Goal: Information Seeking & Learning: Check status

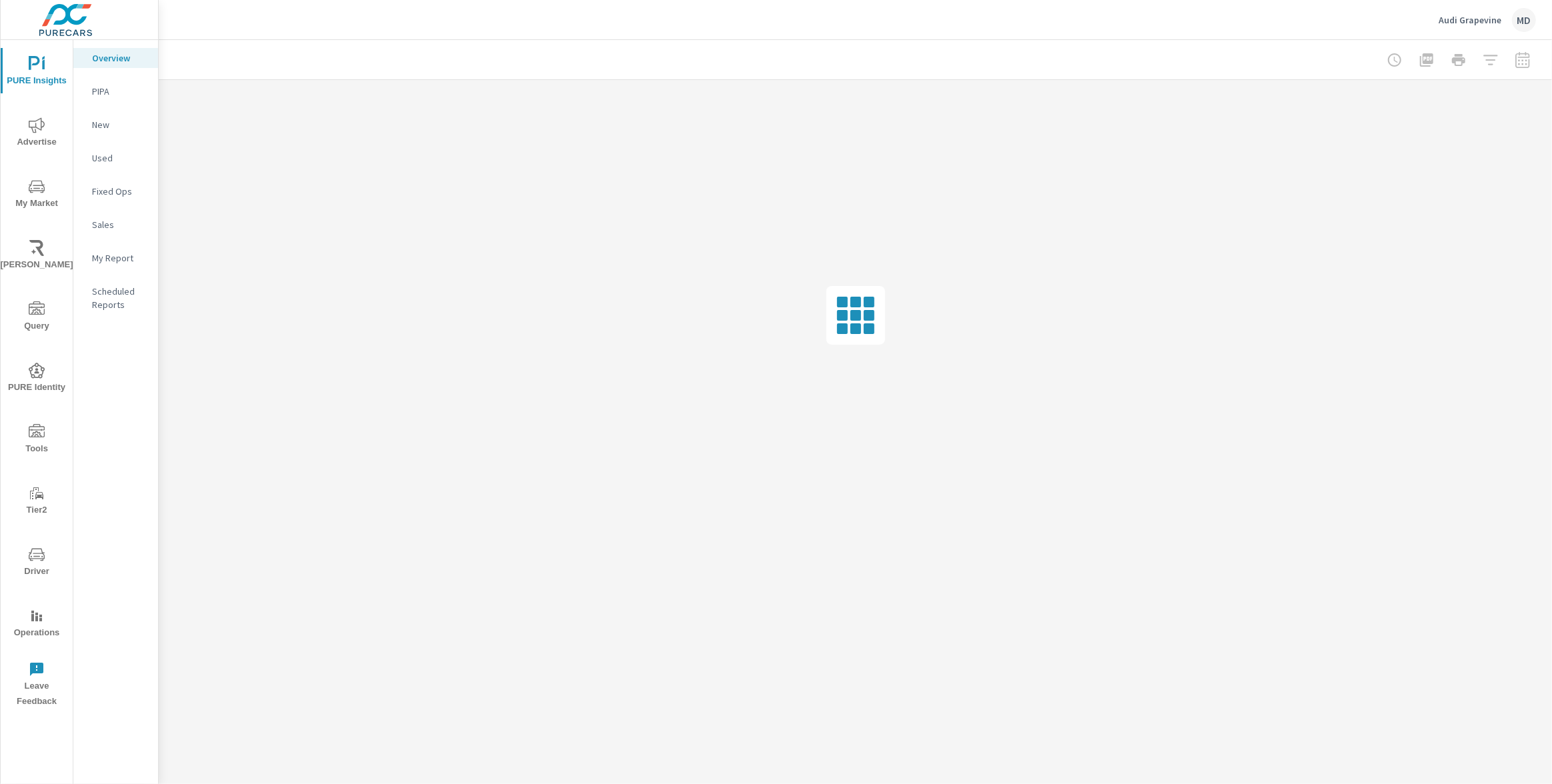
click at [89, 99] on div "PIPA" at bounding box center [115, 91] width 84 height 20
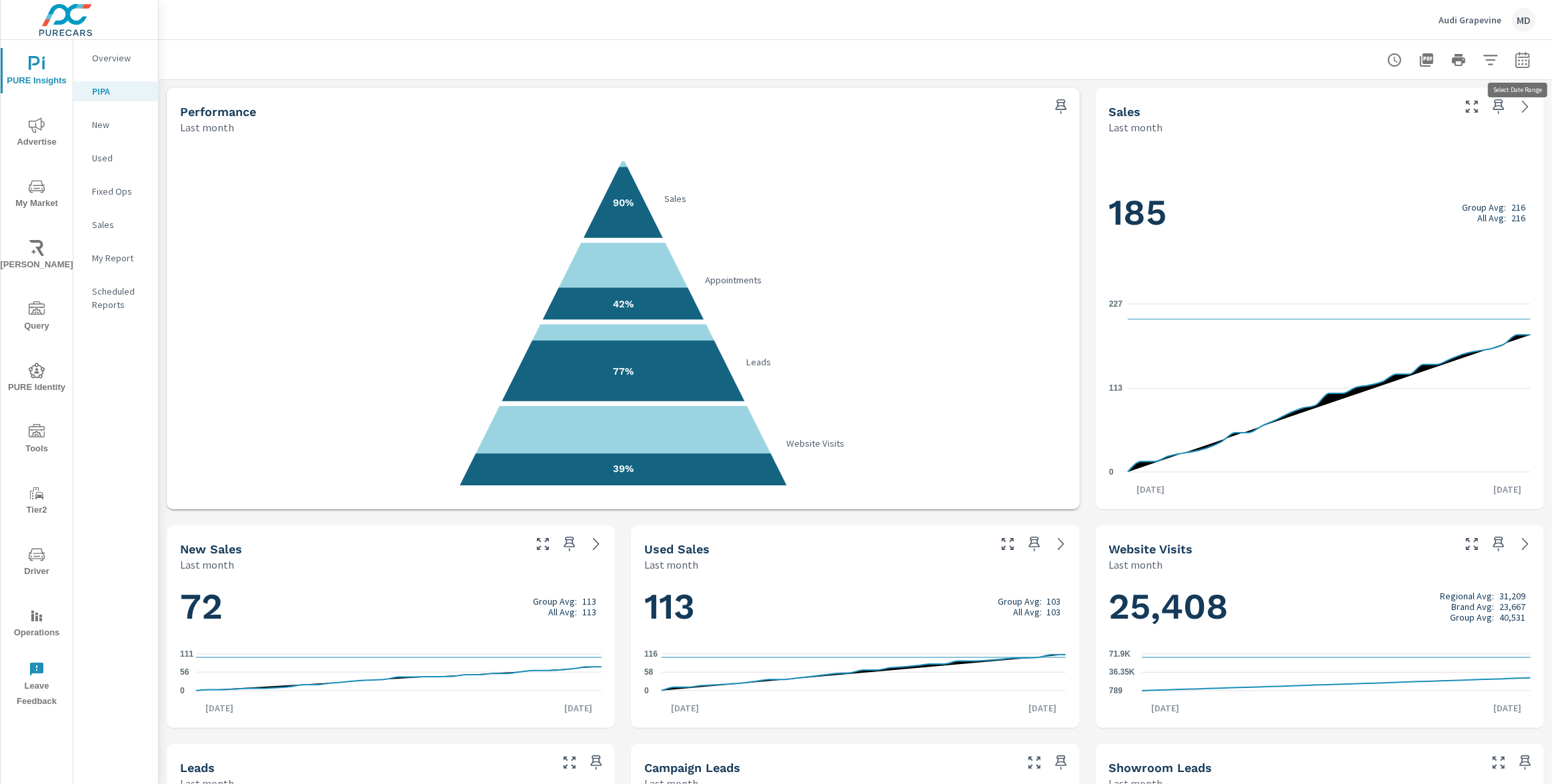
click at [1523, 60] on icon "button" at bounding box center [1522, 62] width 9 height 6
click at [1432, 116] on select "Custom Yesterday Last week Last 7 days Last 14 days Last 30 days Last 45 days L…" at bounding box center [1416, 116] width 134 height 27
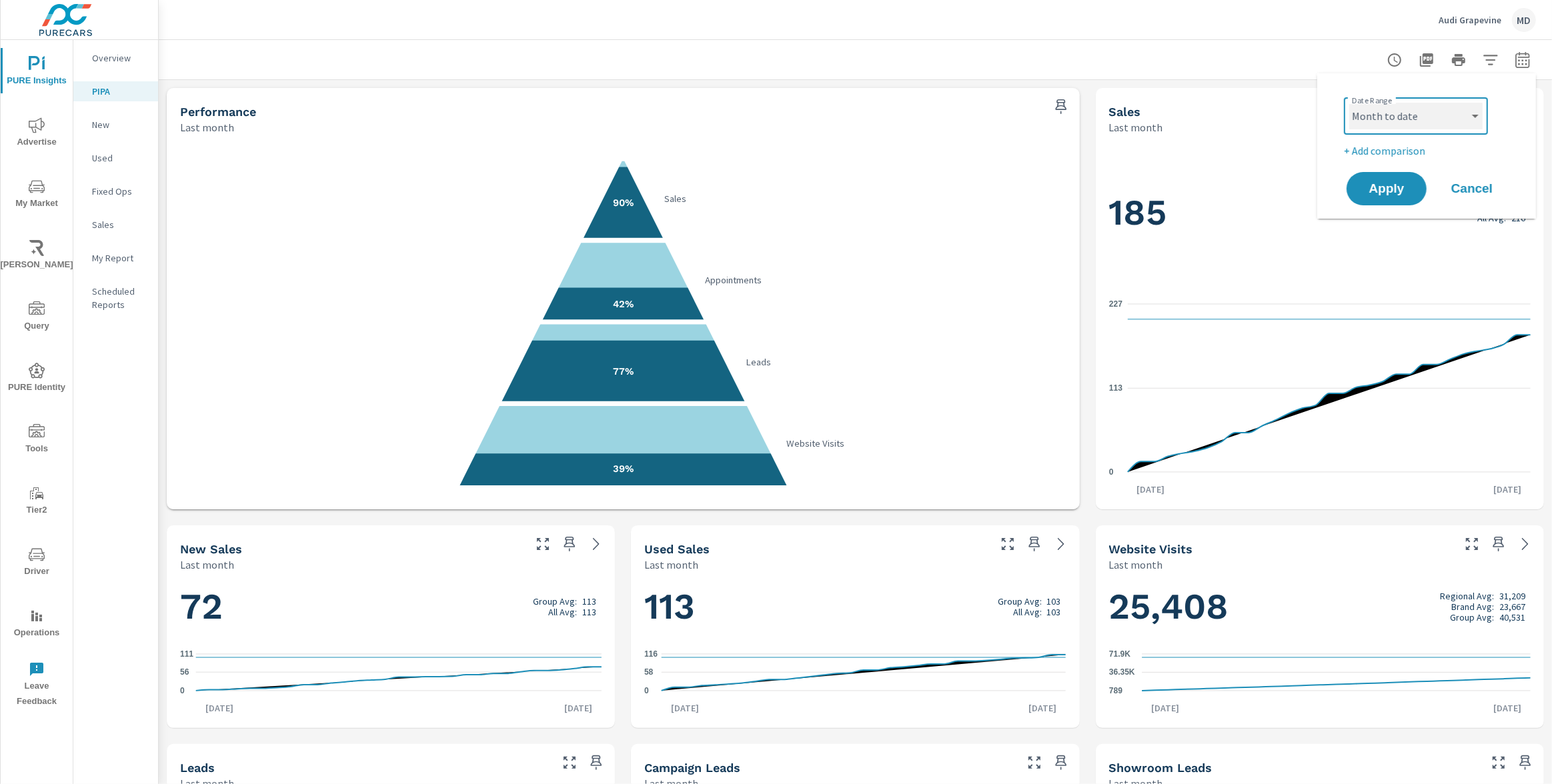
click at [1349, 103] on select "Custom Yesterday Last week Last 7 days Last 14 days Last 30 days Last 45 days L…" at bounding box center [1416, 116] width 134 height 27
select select "Month to date"
click at [1400, 195] on button "Apply" at bounding box center [1387, 188] width 83 height 35
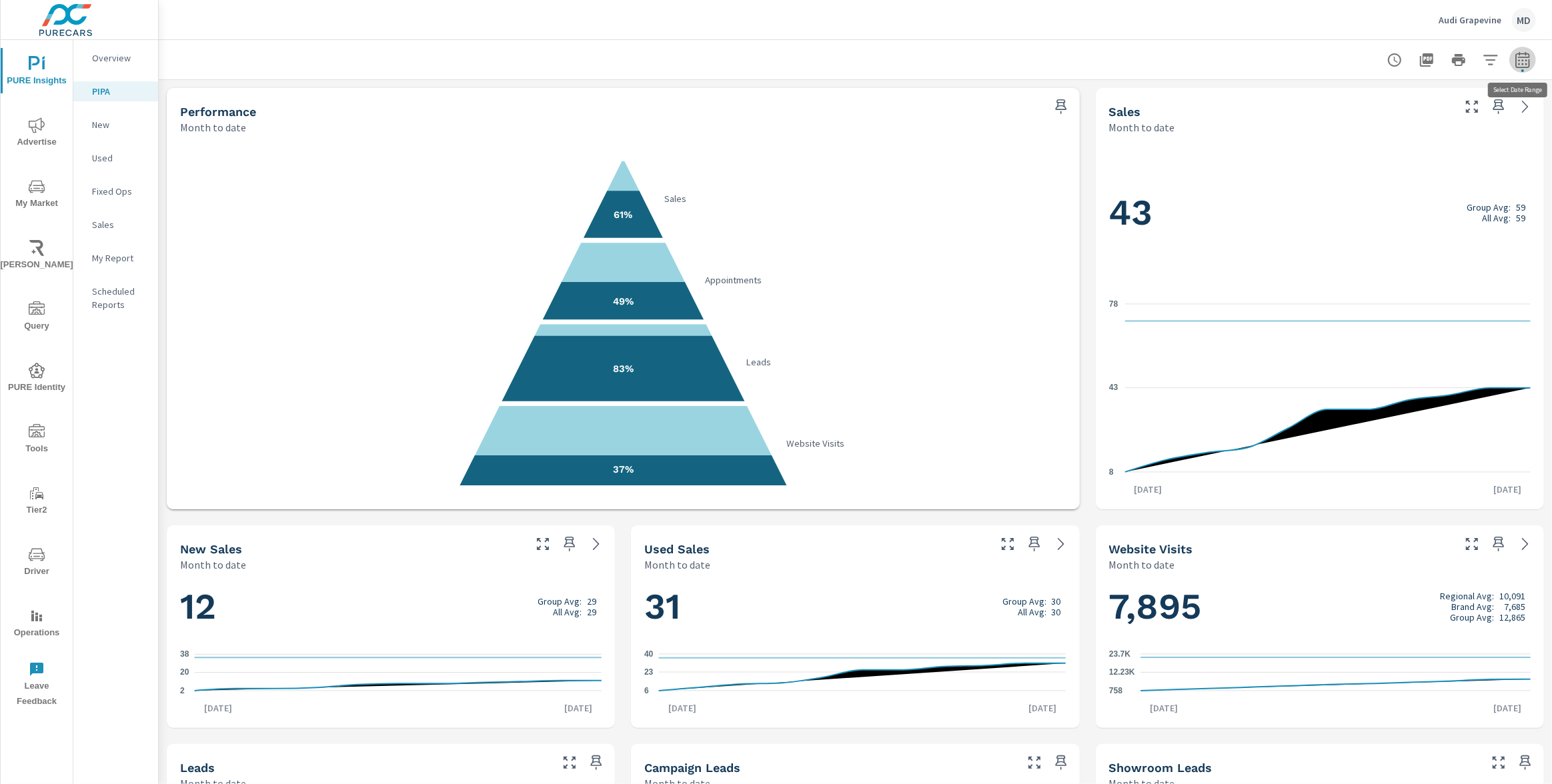
click at [1529, 58] on icon "button" at bounding box center [1523, 60] width 16 height 16
select select "Month to date"
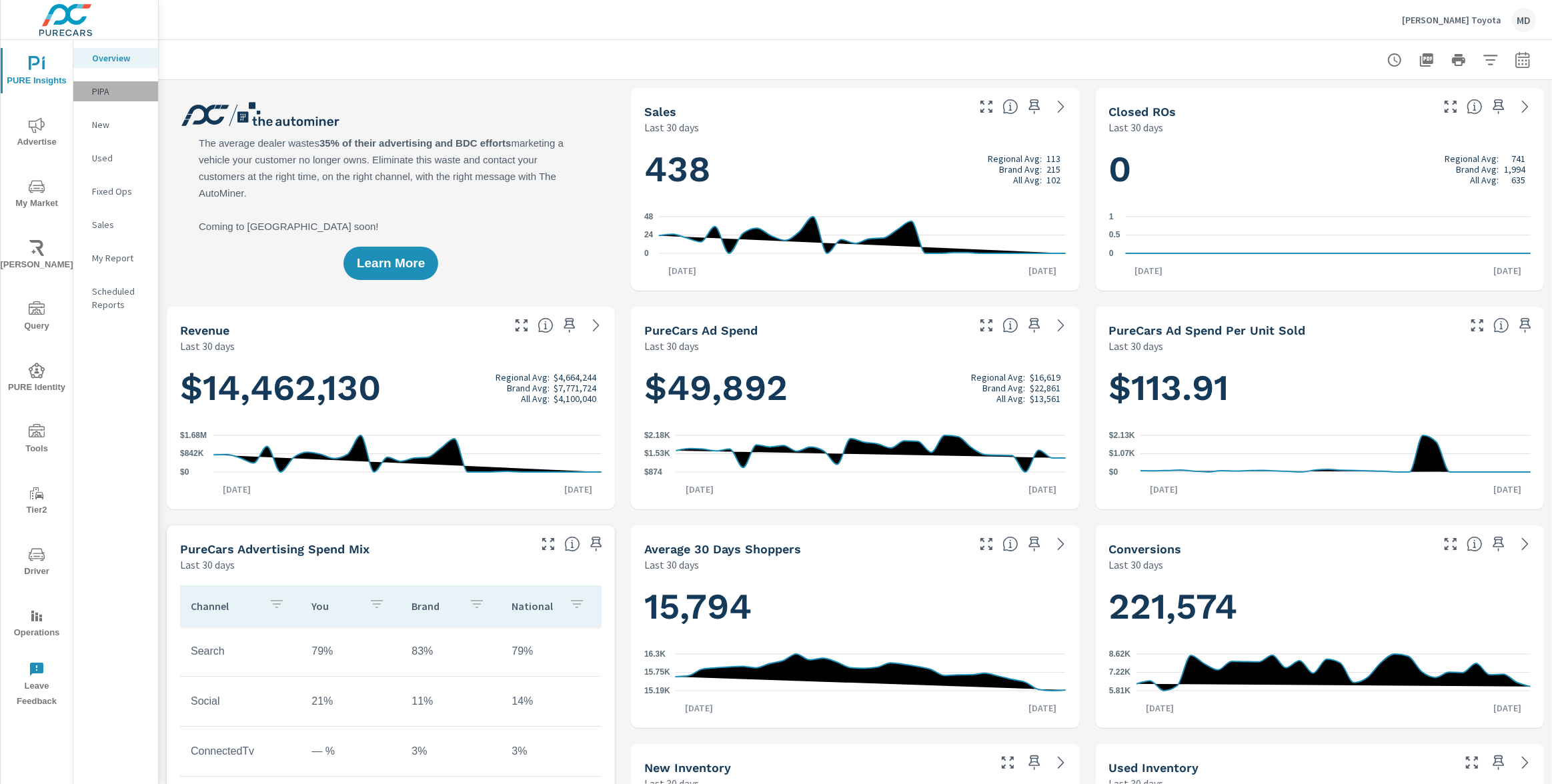
click at [114, 96] on p "PIPA" at bounding box center [120, 91] width 55 height 13
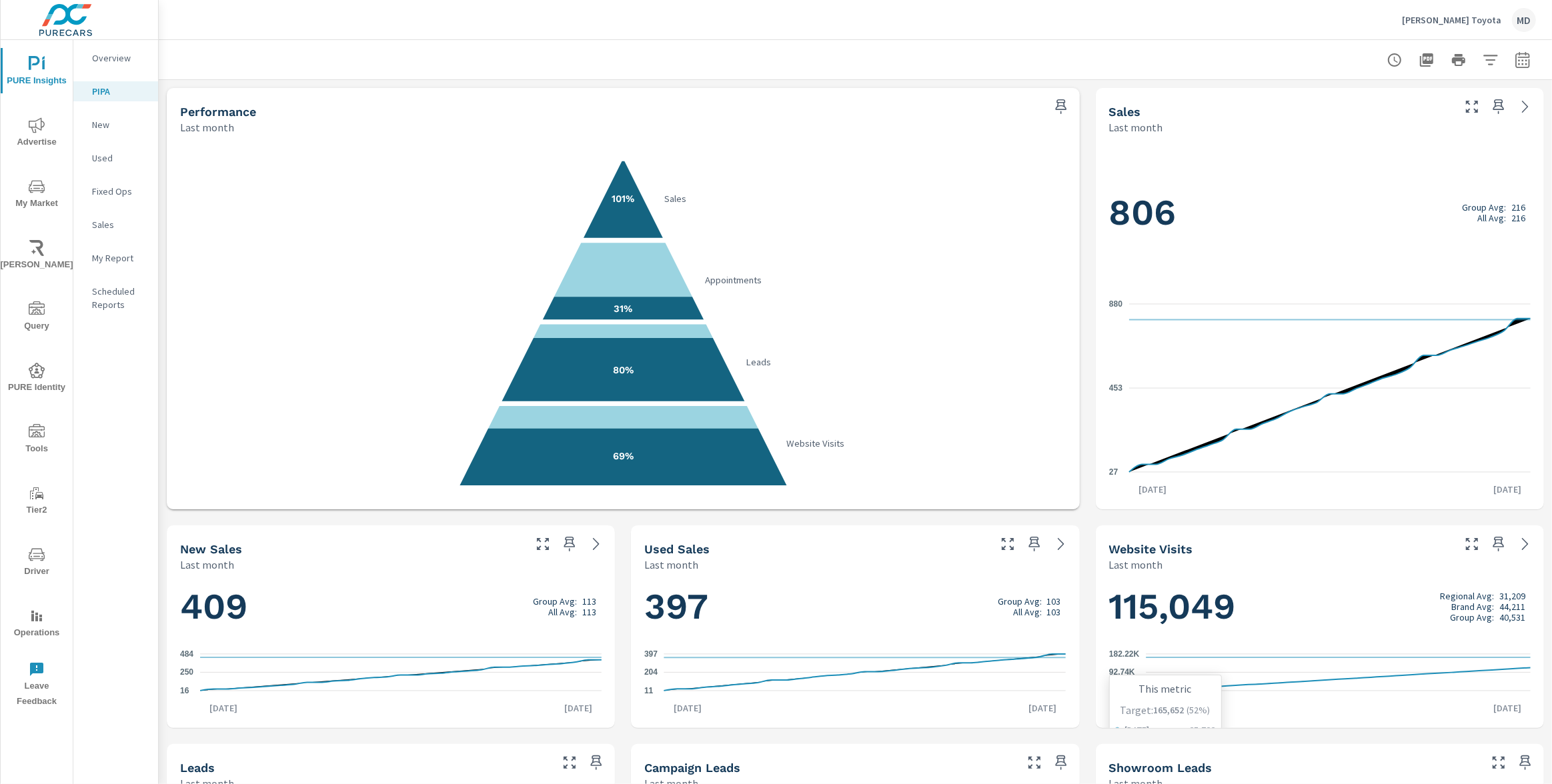
click at [1425, 682] on icon "3.26K 92.74K 182.22K" at bounding box center [1320, 673] width 422 height 58
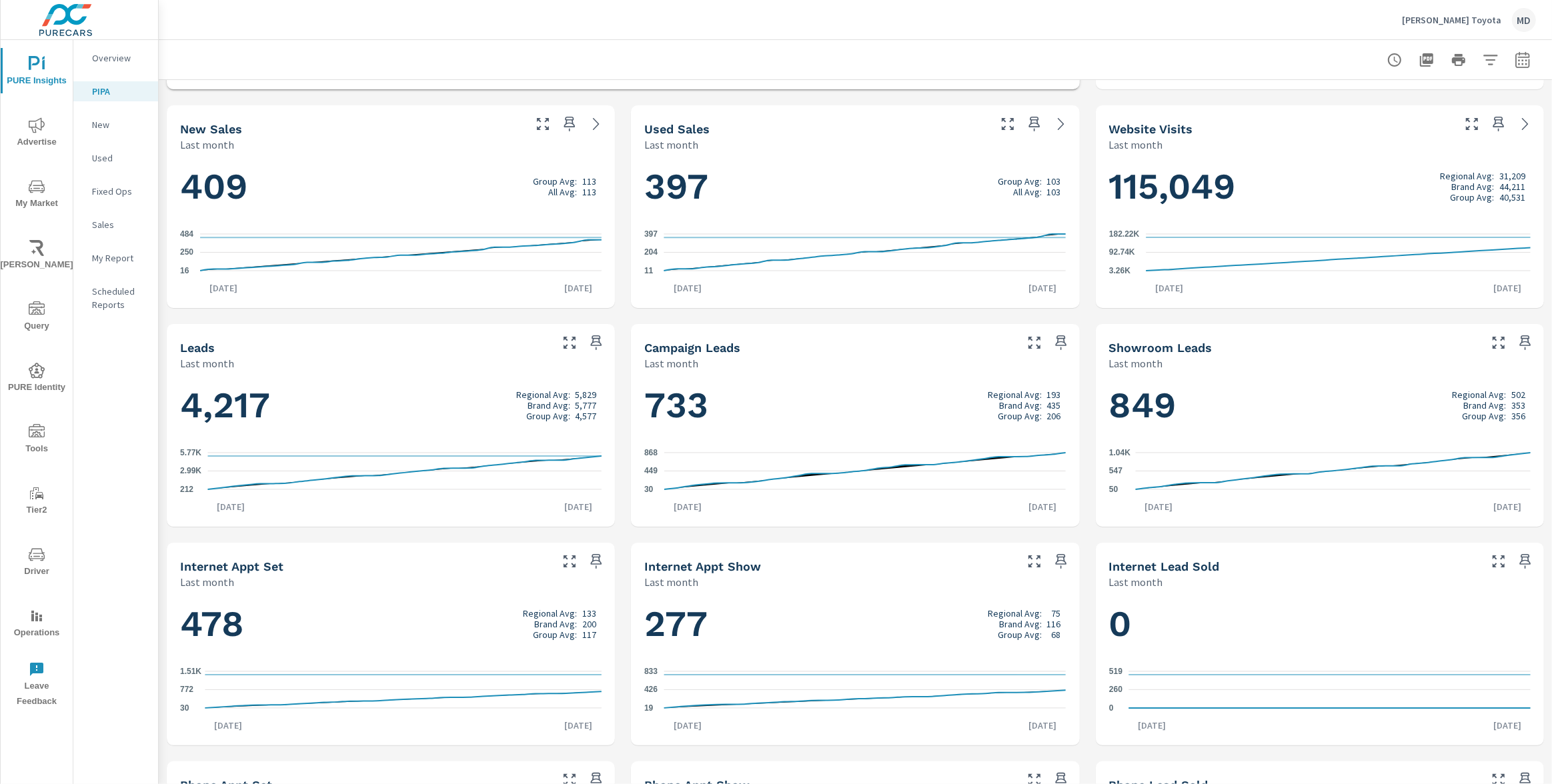
scroll to position [526, 0]
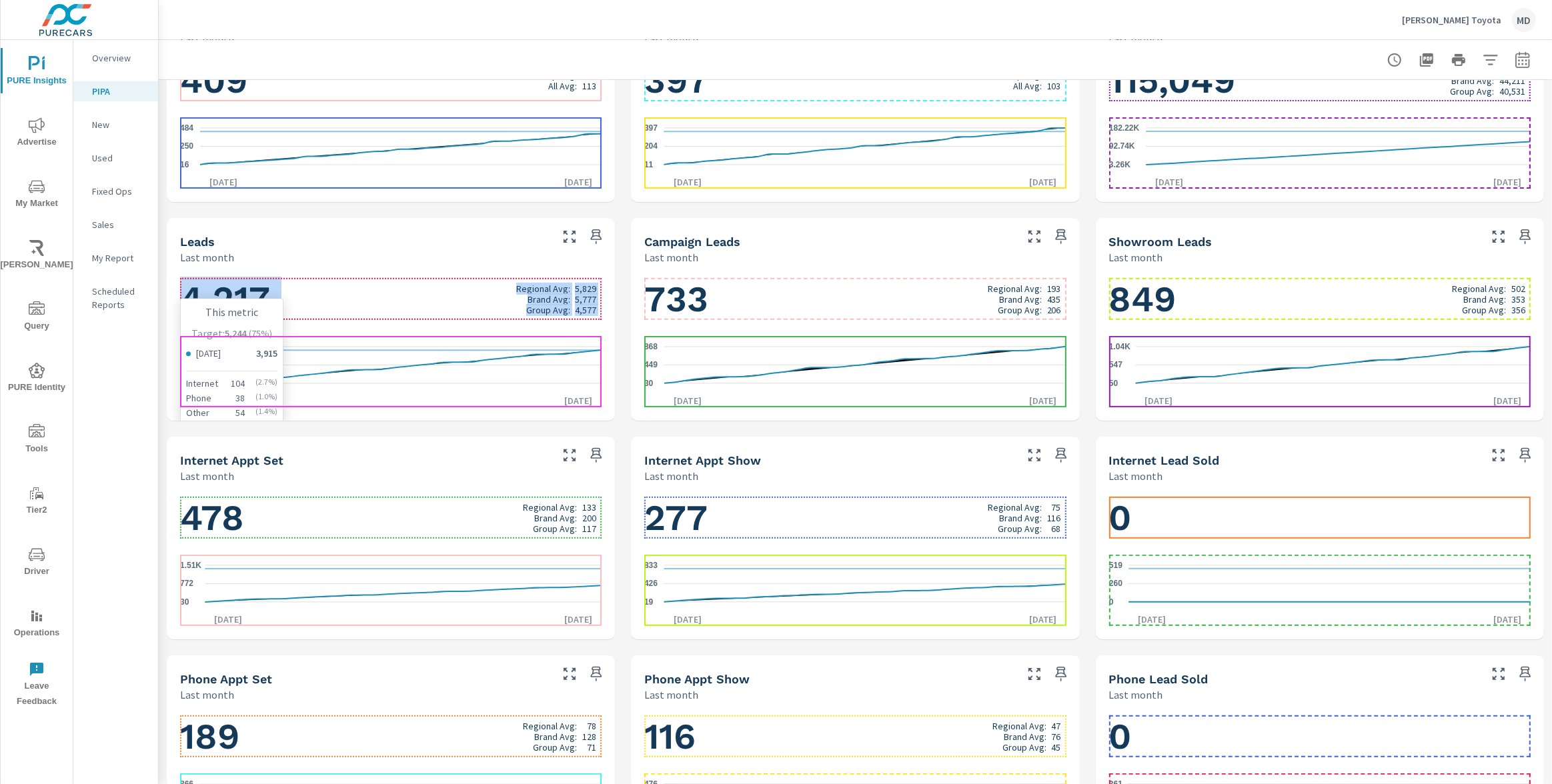
click at [494, 366] on icon "212 2.99K 5.77K" at bounding box center [391, 366] width 422 height 58
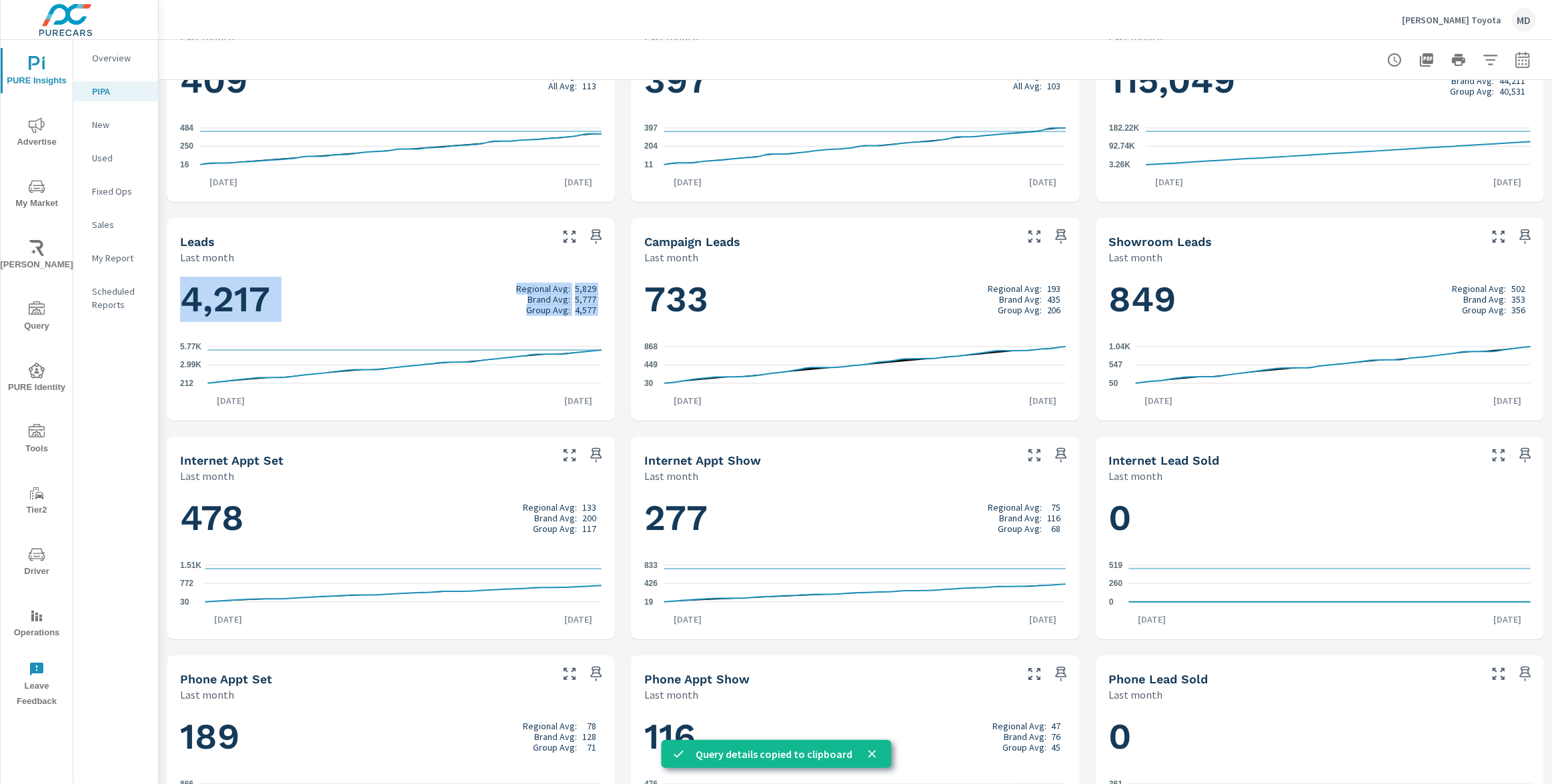
click at [323, 290] on h1 "4,217 Regional Avg: 5,829 Brand Avg: 5,777 Group Avg: 4,577" at bounding box center [391, 299] width 422 height 45
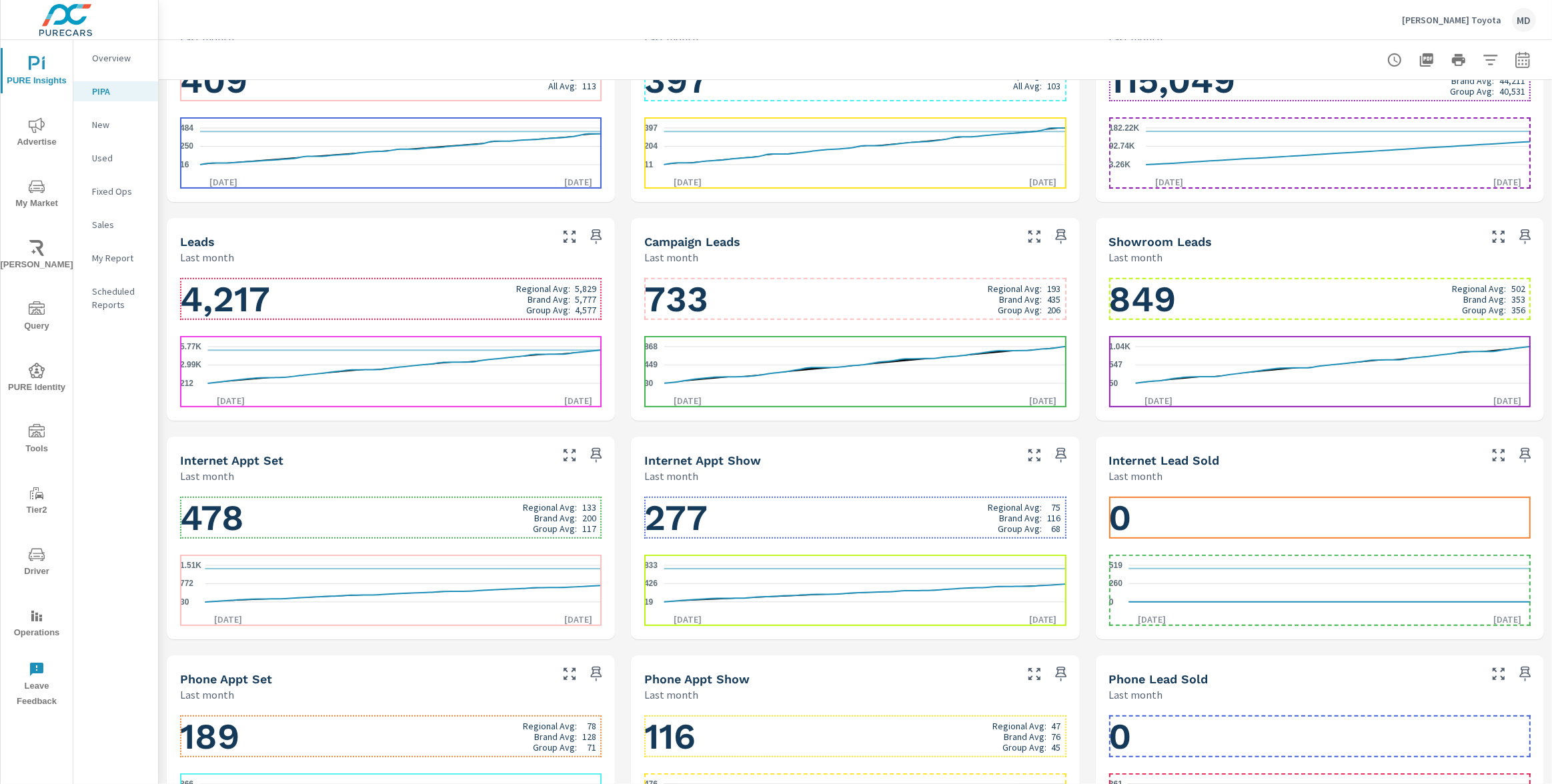
click at [268, 291] on h1 "4,217 Regional Avg: 5,829 Brand Avg: 5,777 Group Avg: 4,577" at bounding box center [391, 299] width 422 height 45
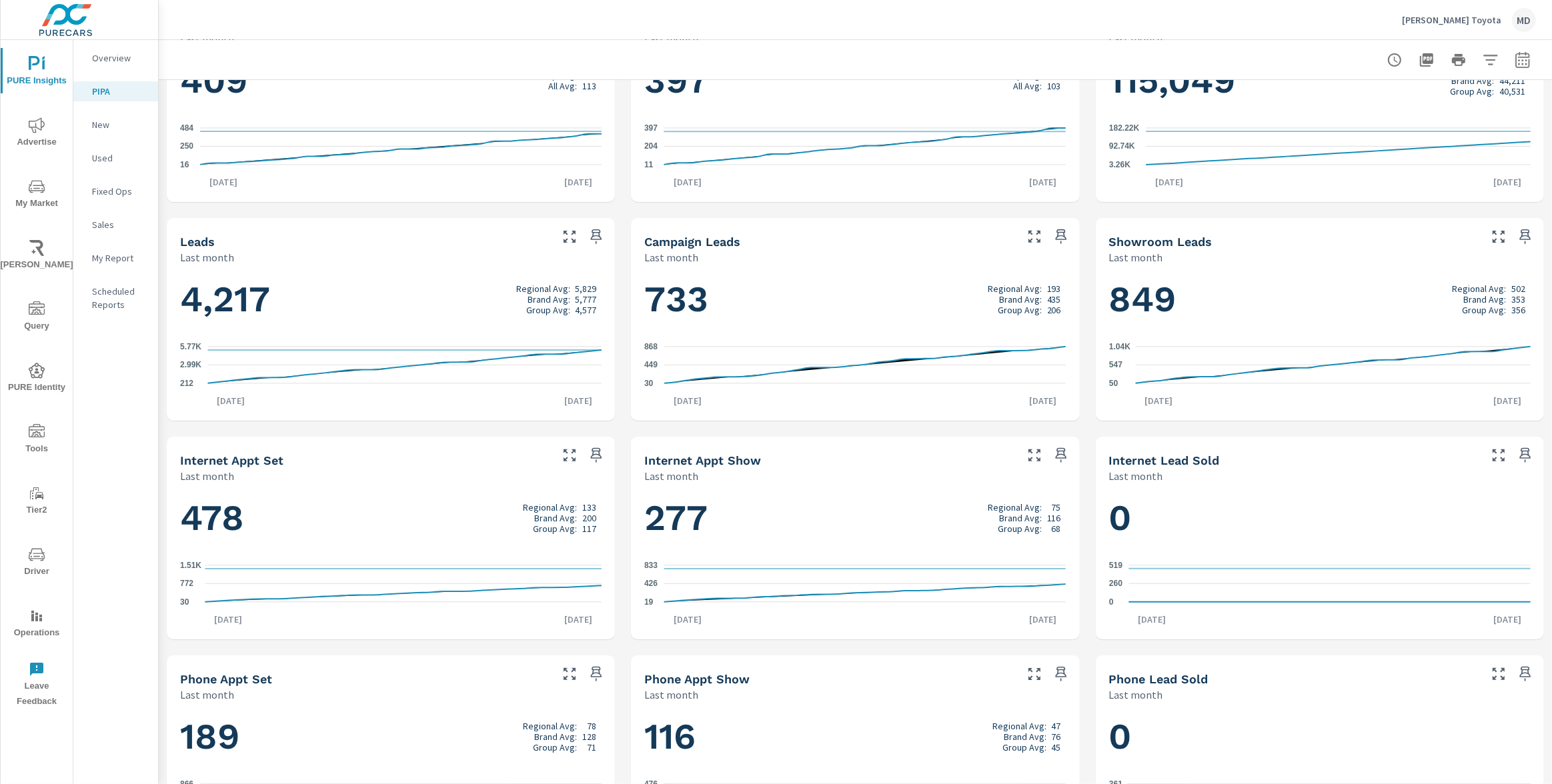
scroll to position [0, 0]
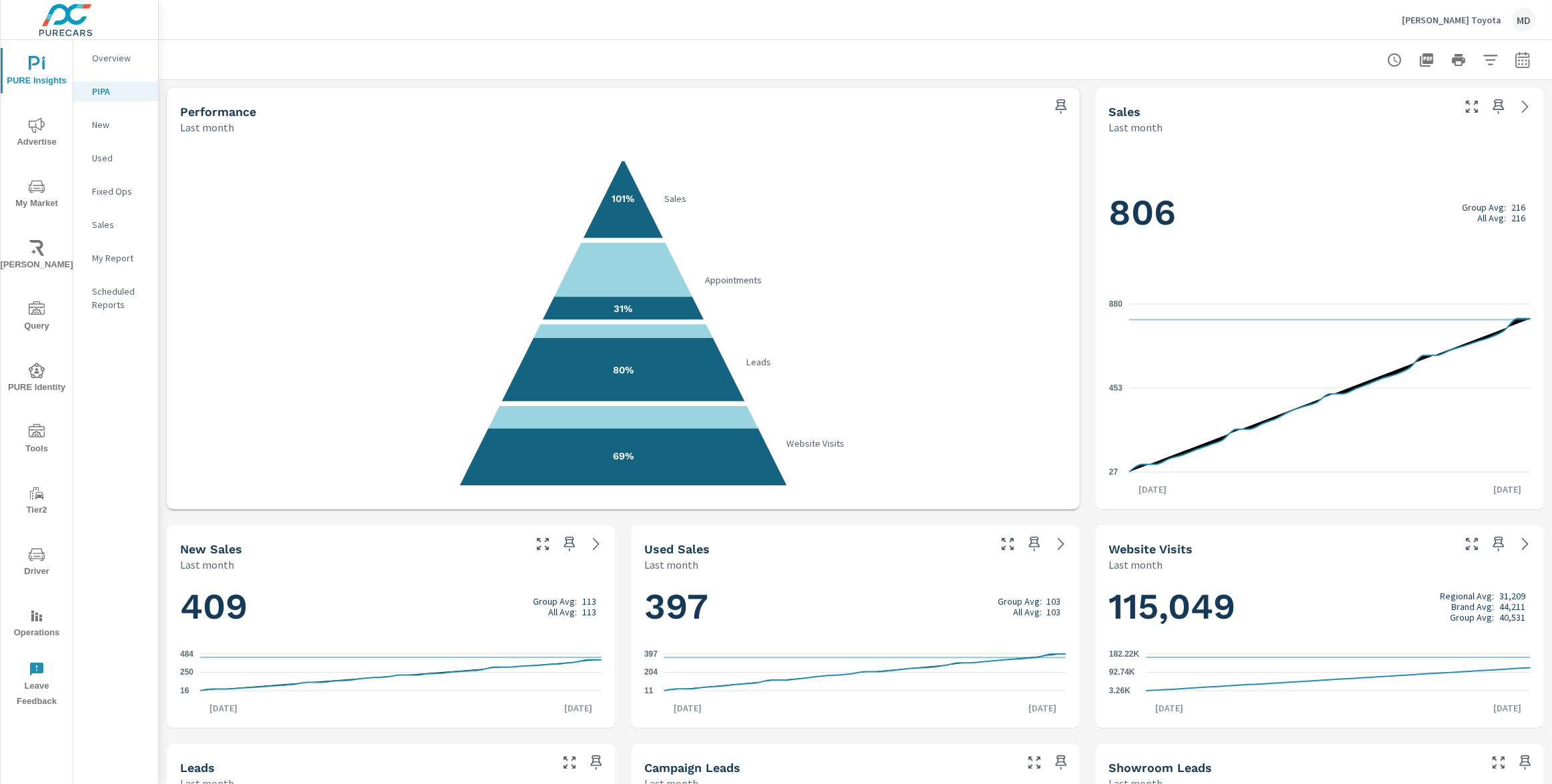
click at [1476, 18] on p "Sterling McCall Toyota" at bounding box center [1451, 19] width 100 height 12
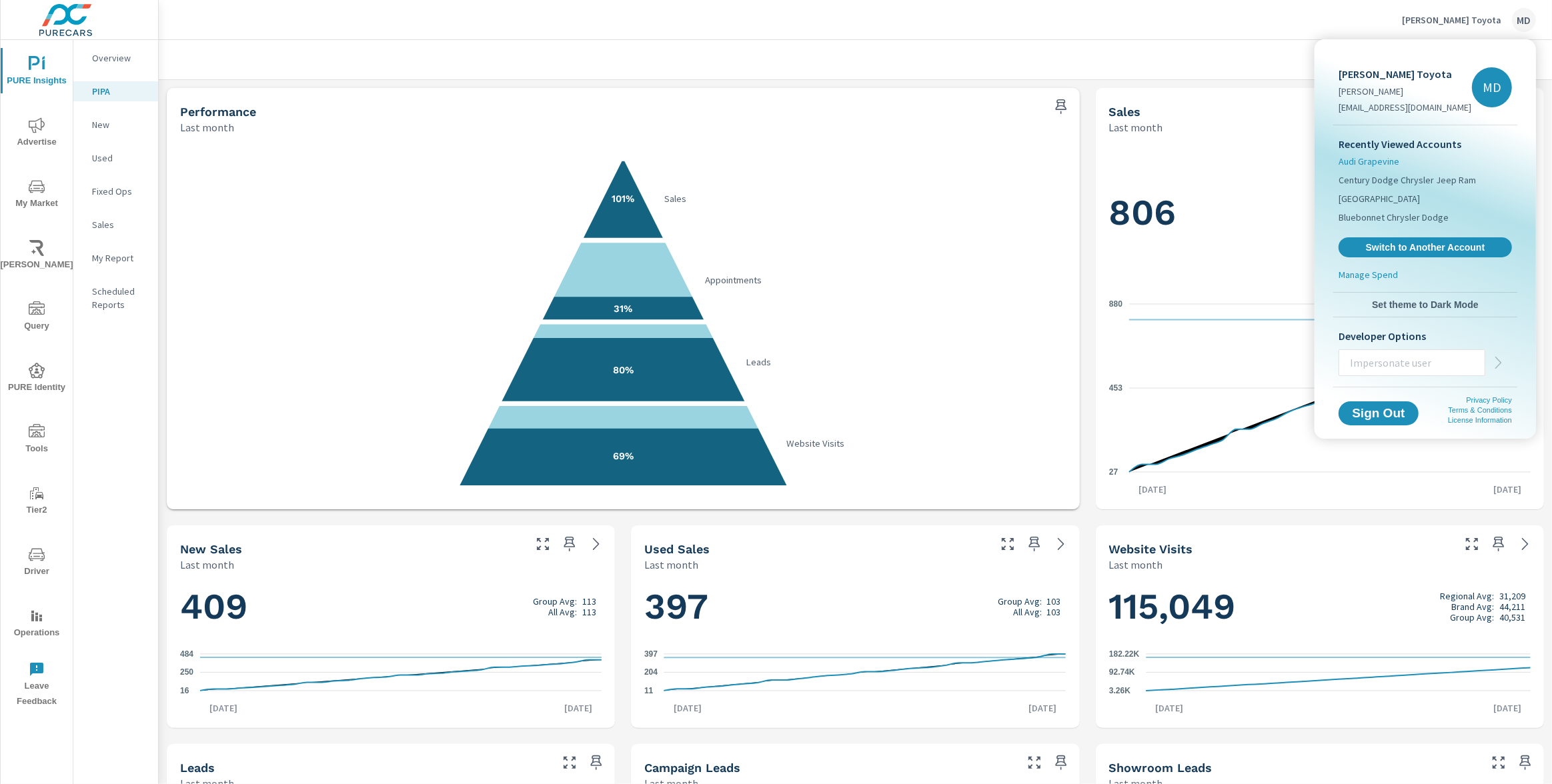
click at [1379, 161] on span "Audi Grapevine" at bounding box center [1369, 161] width 61 height 13
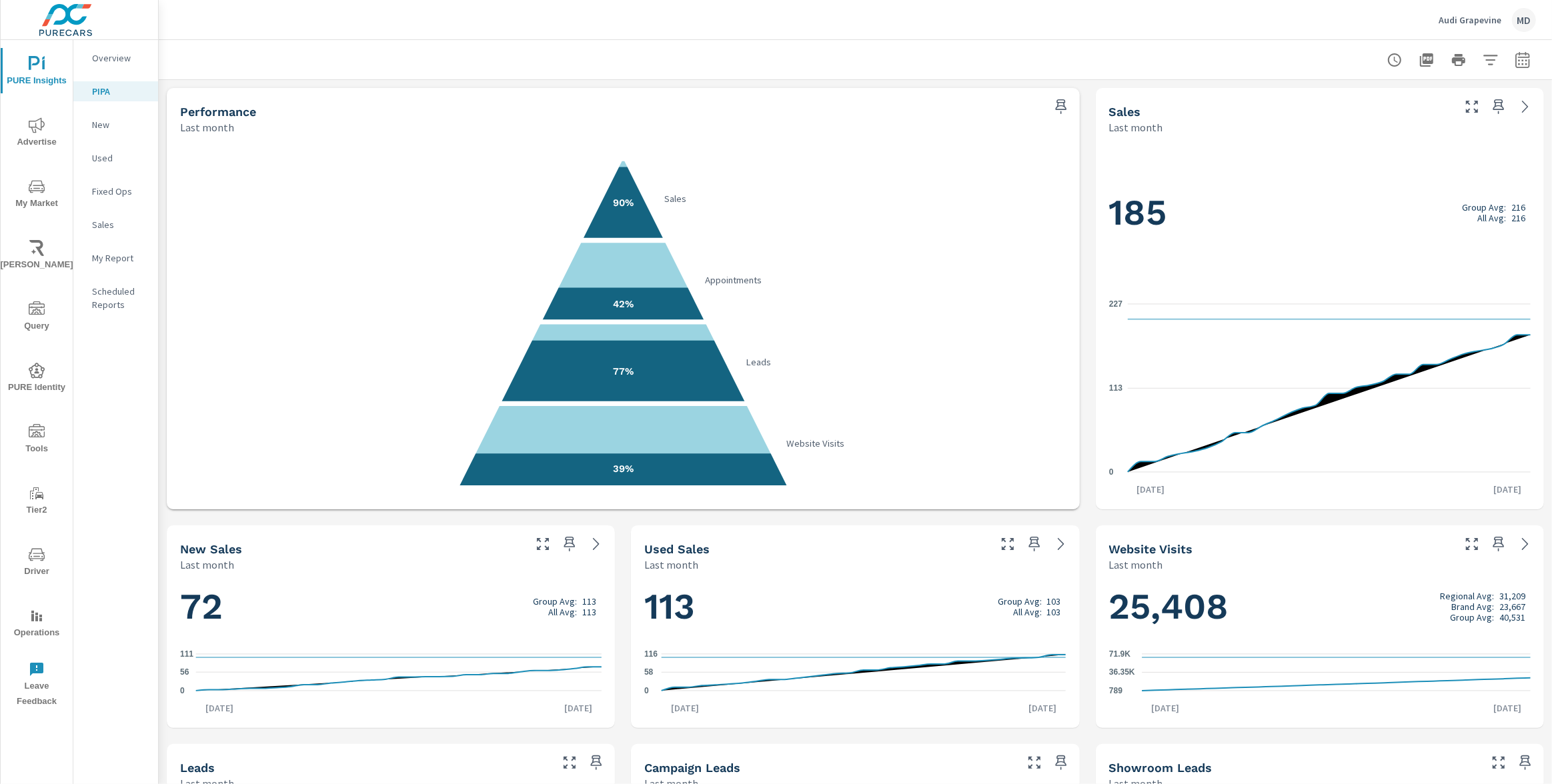
click at [1083, 511] on div "Performance Last month 90% Sales 42% Appointments 77% Leads 39% Website Visits …" at bounding box center [855, 736] width 1393 height 1313
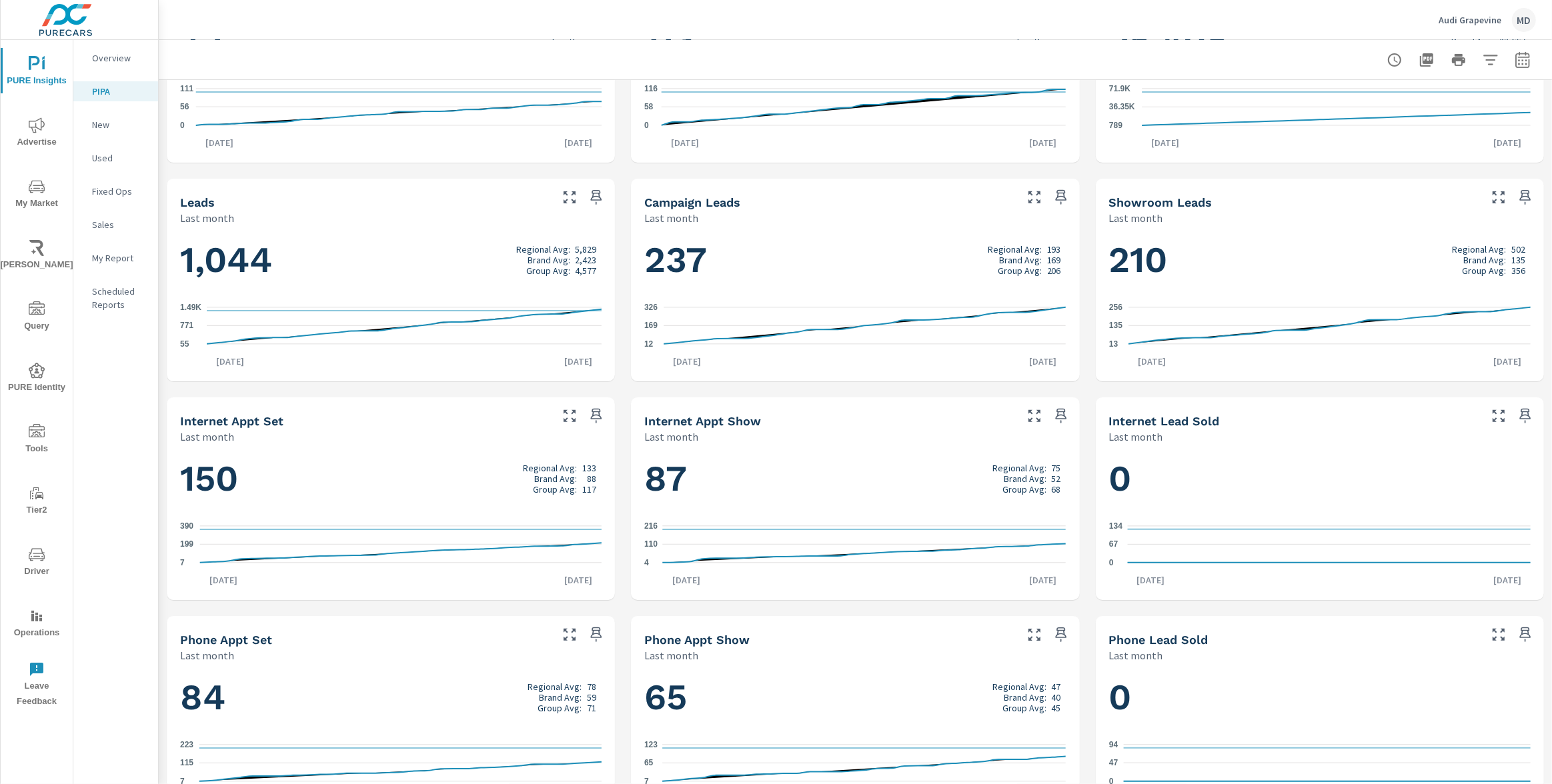
scroll to position [607, 0]
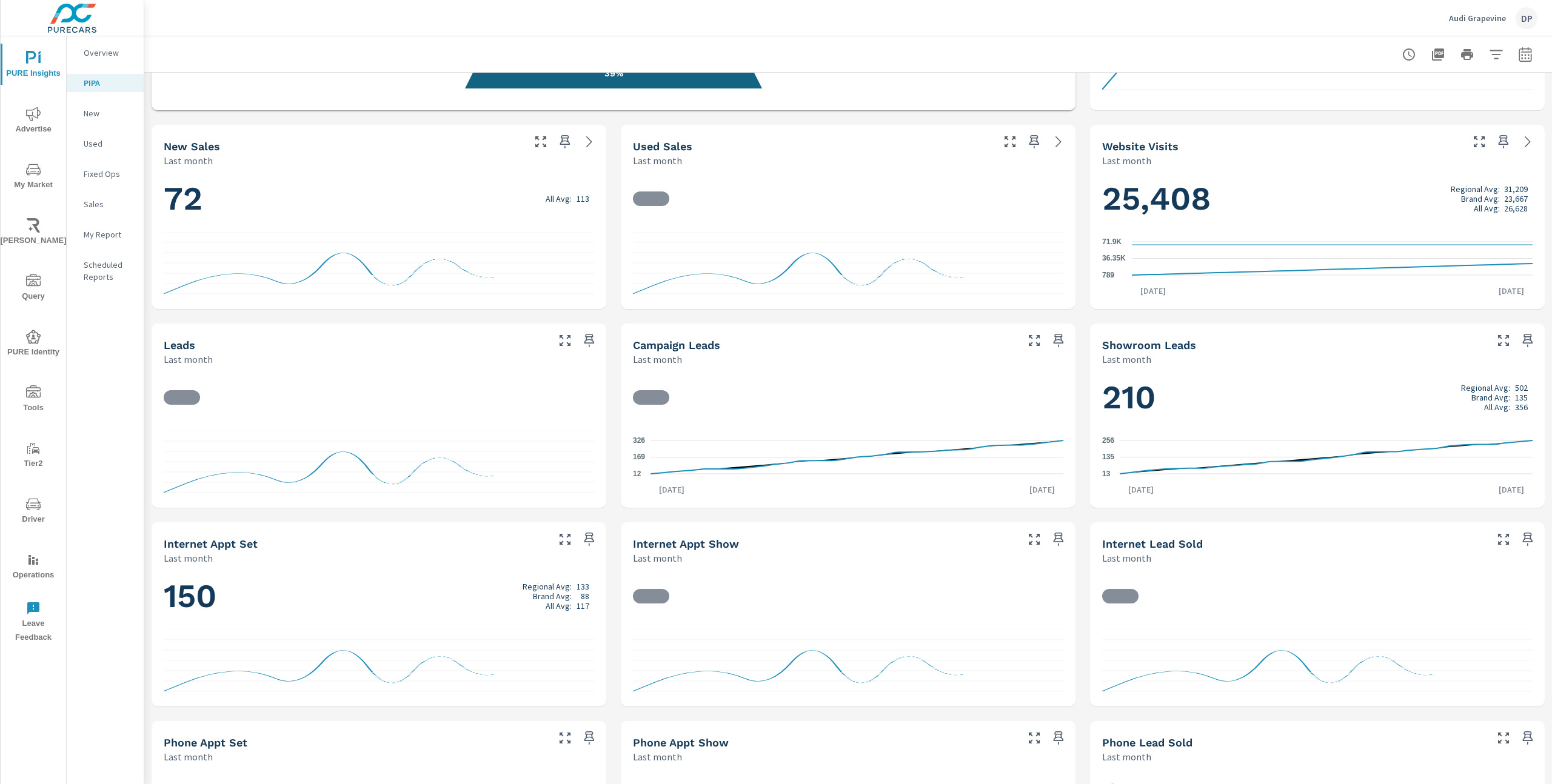
scroll to position [481, 0]
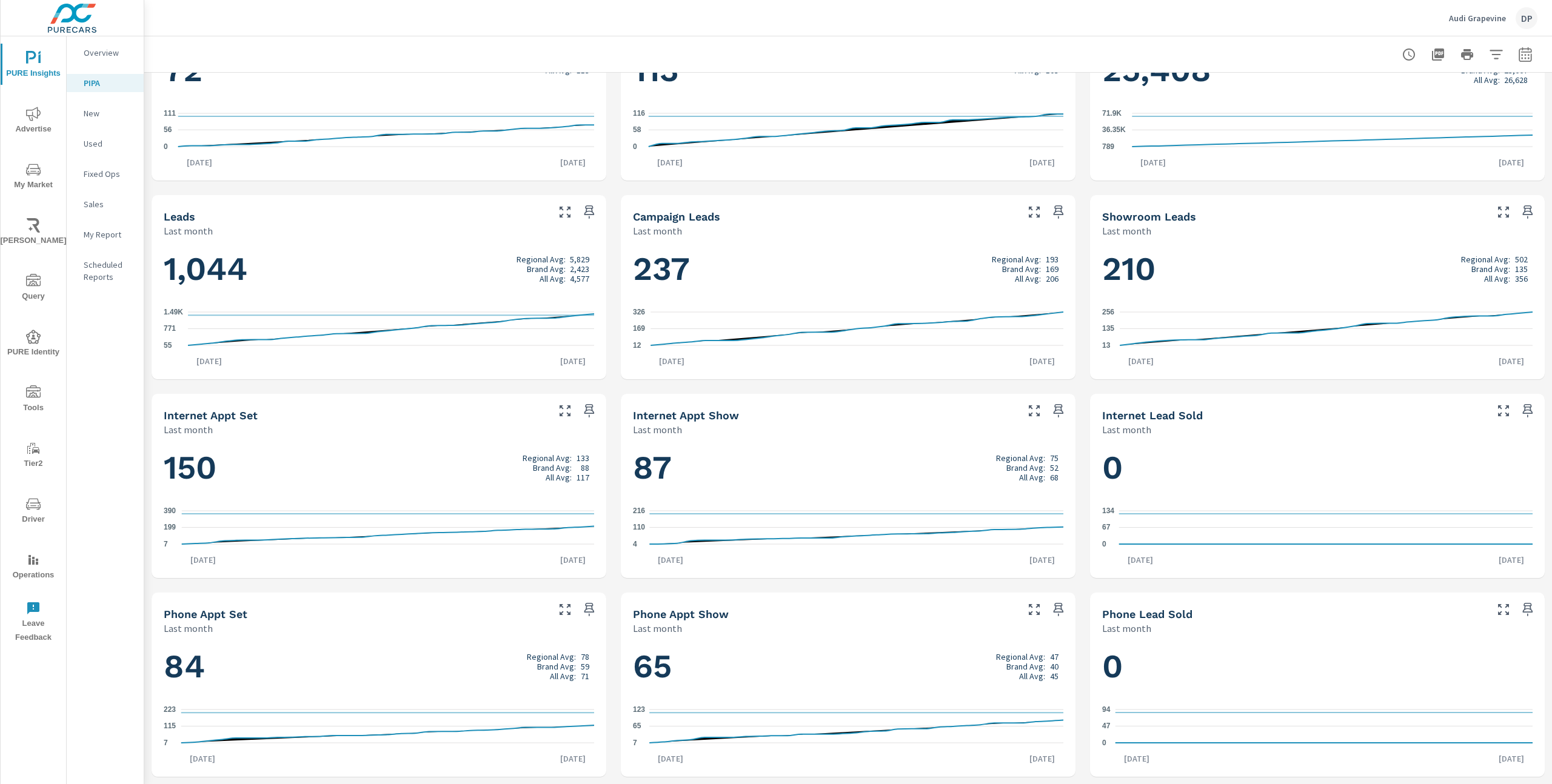
click at [447, 266] on h1 "1,044 Regional Avg: 5,829 Brand Avg: 2,423 All Avg: 4,577" at bounding box center [379, 269] width 430 height 41
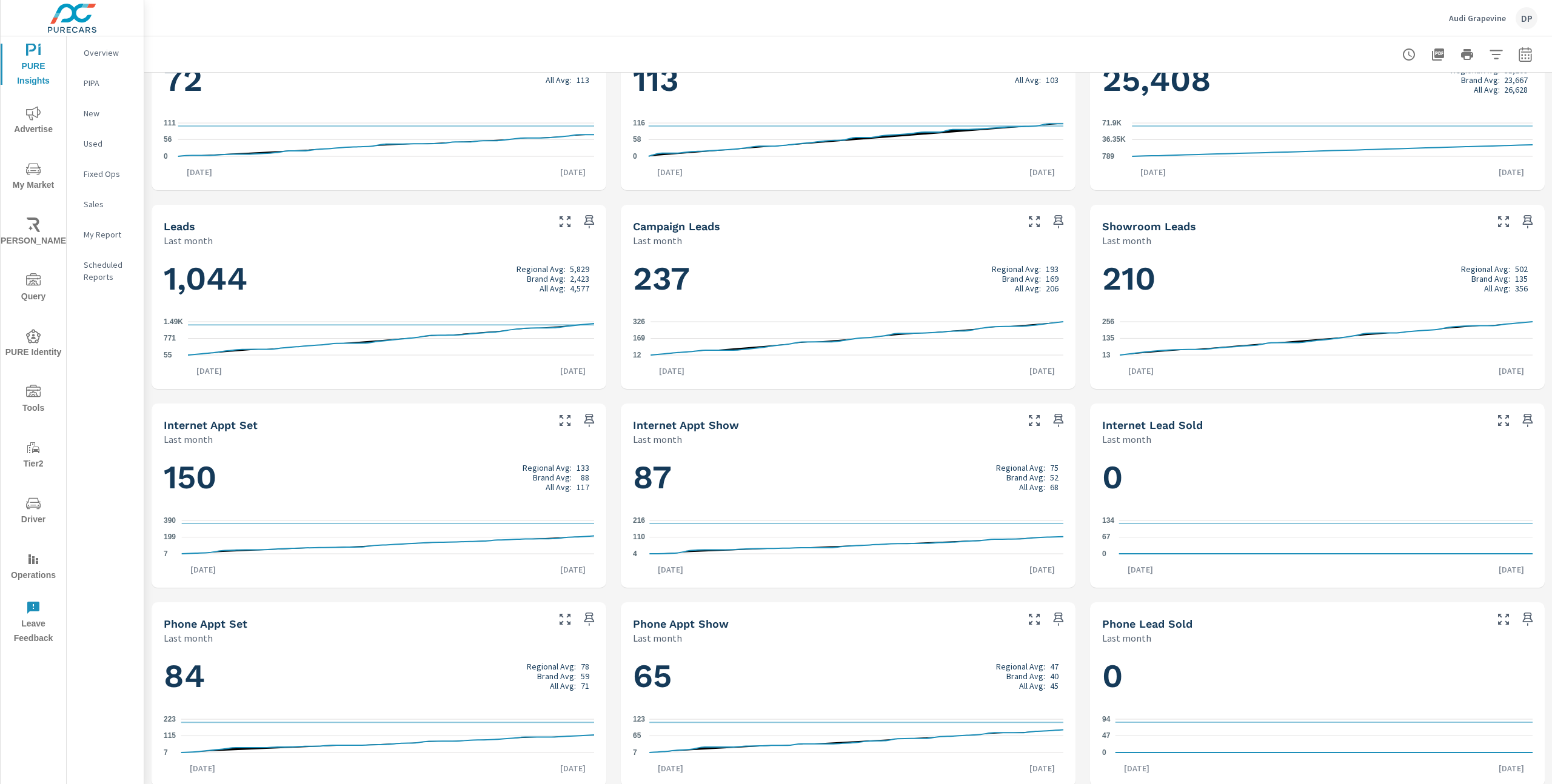
scroll to position [480, 0]
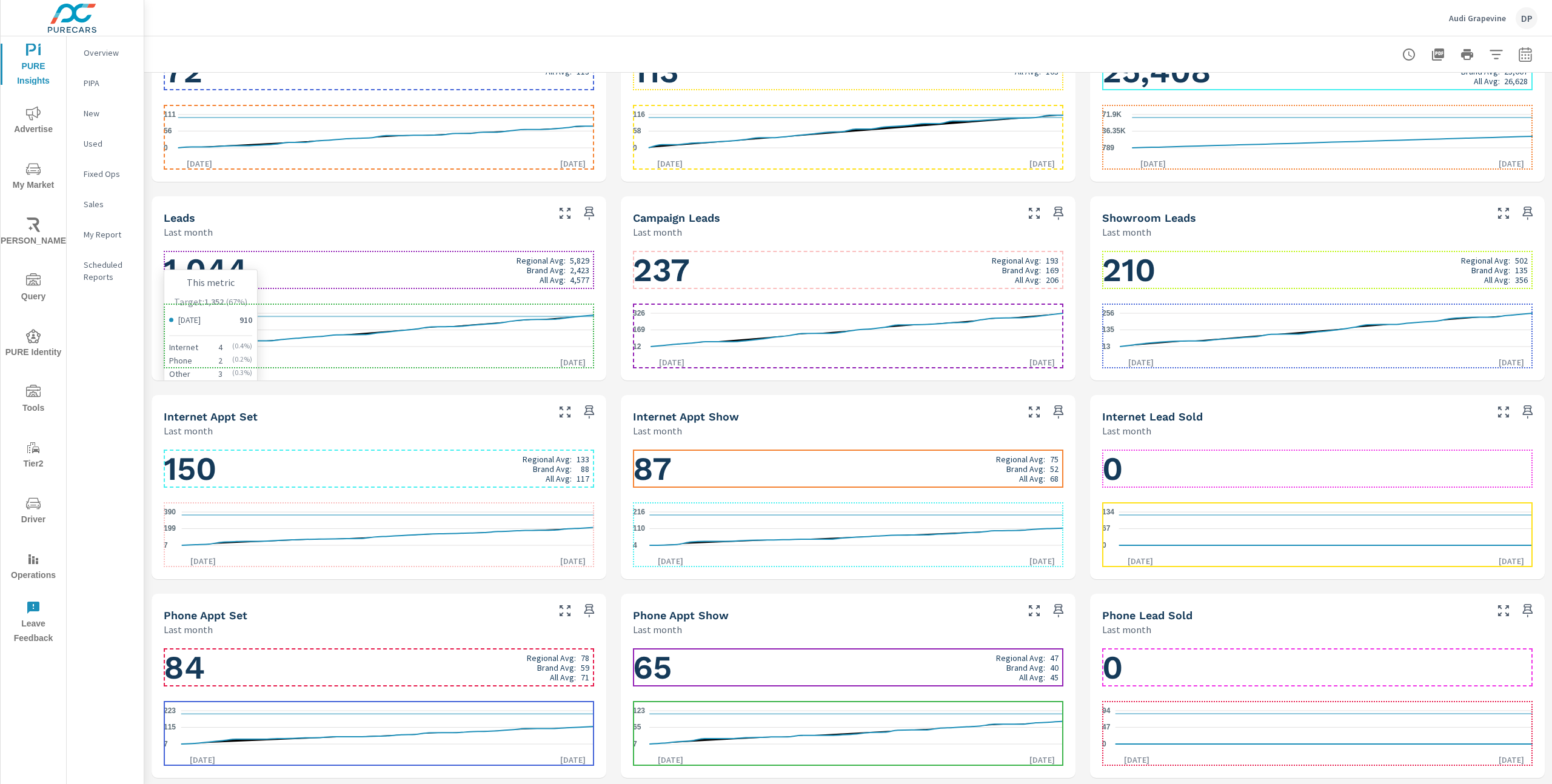
click at [447, 333] on icon "55 771 1.49K" at bounding box center [379, 330] width 430 height 53
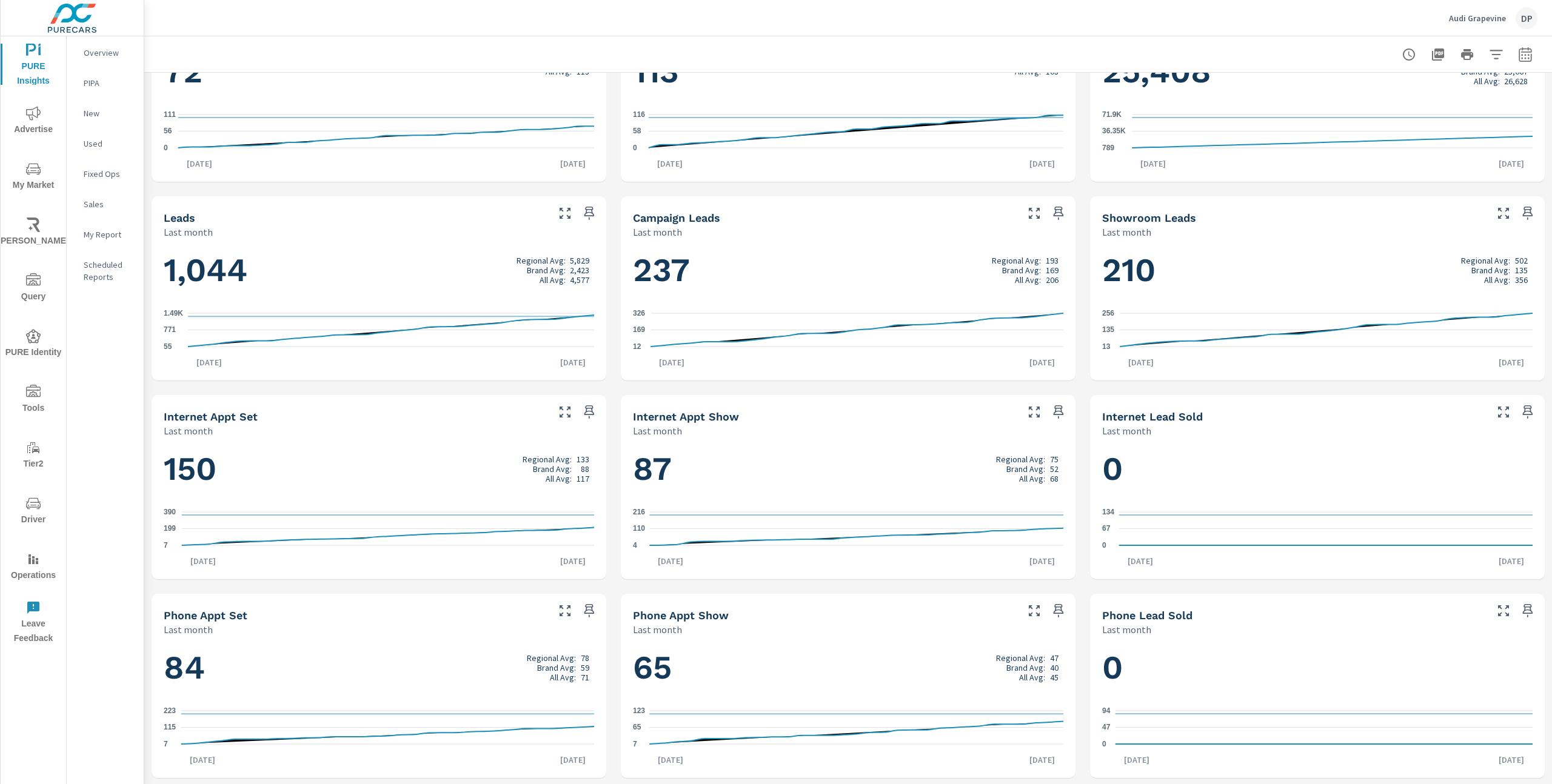
click at [1084, 541] on div "Performance Last month 90% Sales 42% Appointments 77% Leads 39% Website Visits …" at bounding box center [848, 189] width 1408 height 1193
click at [368, 345] on icon "55 771 1.49K" at bounding box center [379, 329] width 430 height 53
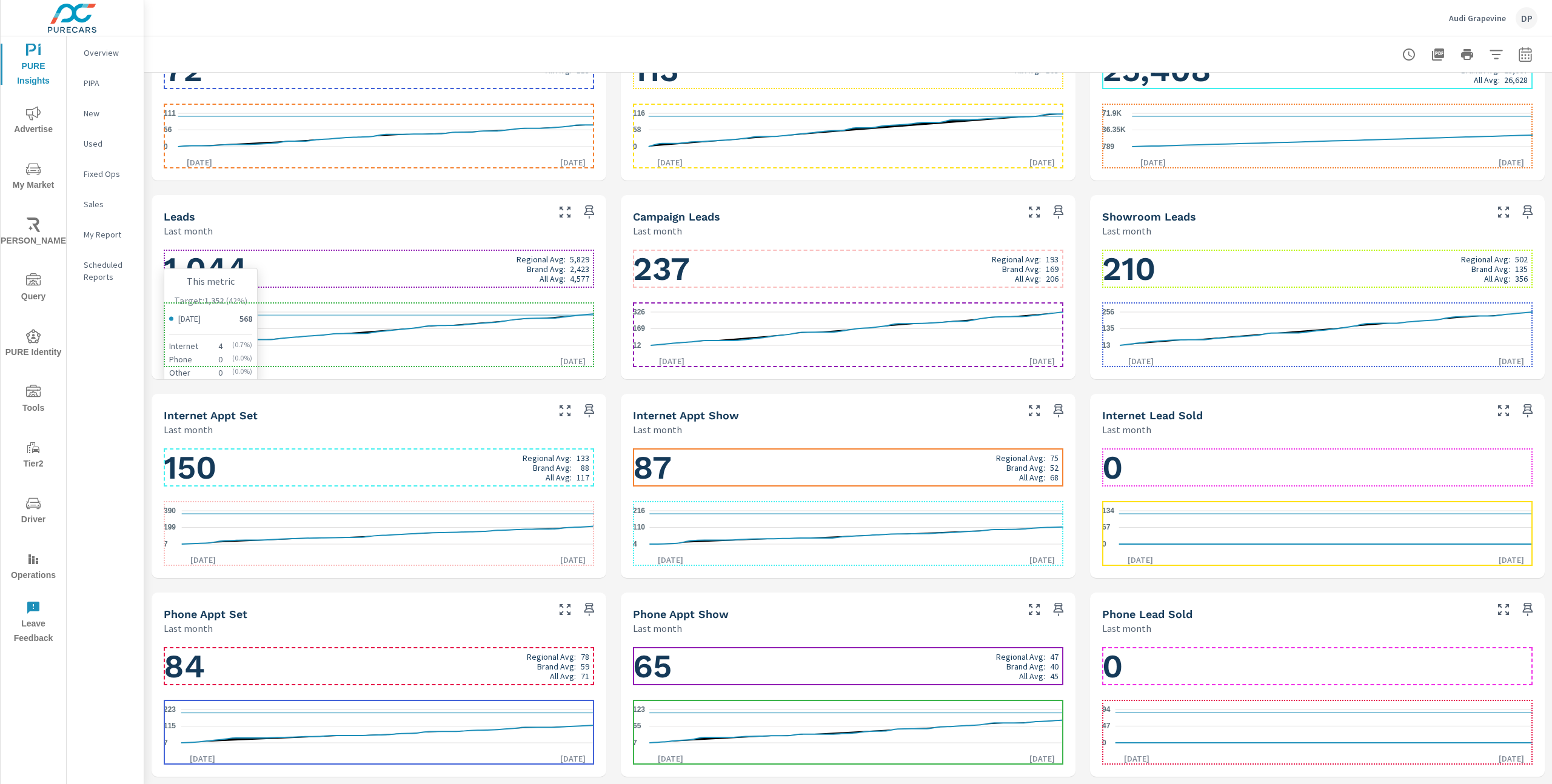
click at [368, 345] on icon "55 771 1.49K" at bounding box center [379, 329] width 430 height 53
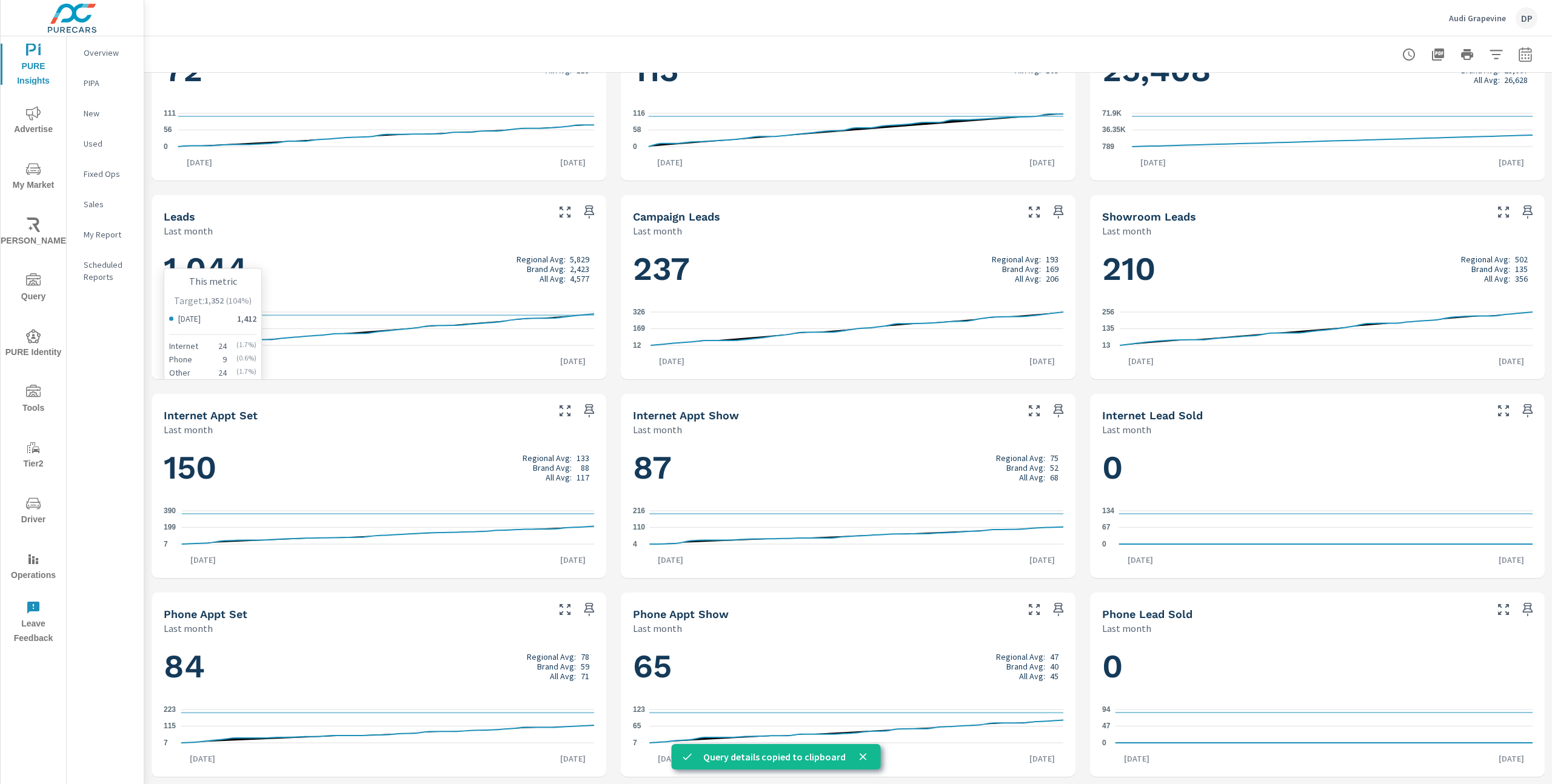
click at [237, 265] on h1 "1,044 Regional Avg: 5,829 Brand Avg: 2,423 All Avg: 4,577" at bounding box center [379, 269] width 430 height 41
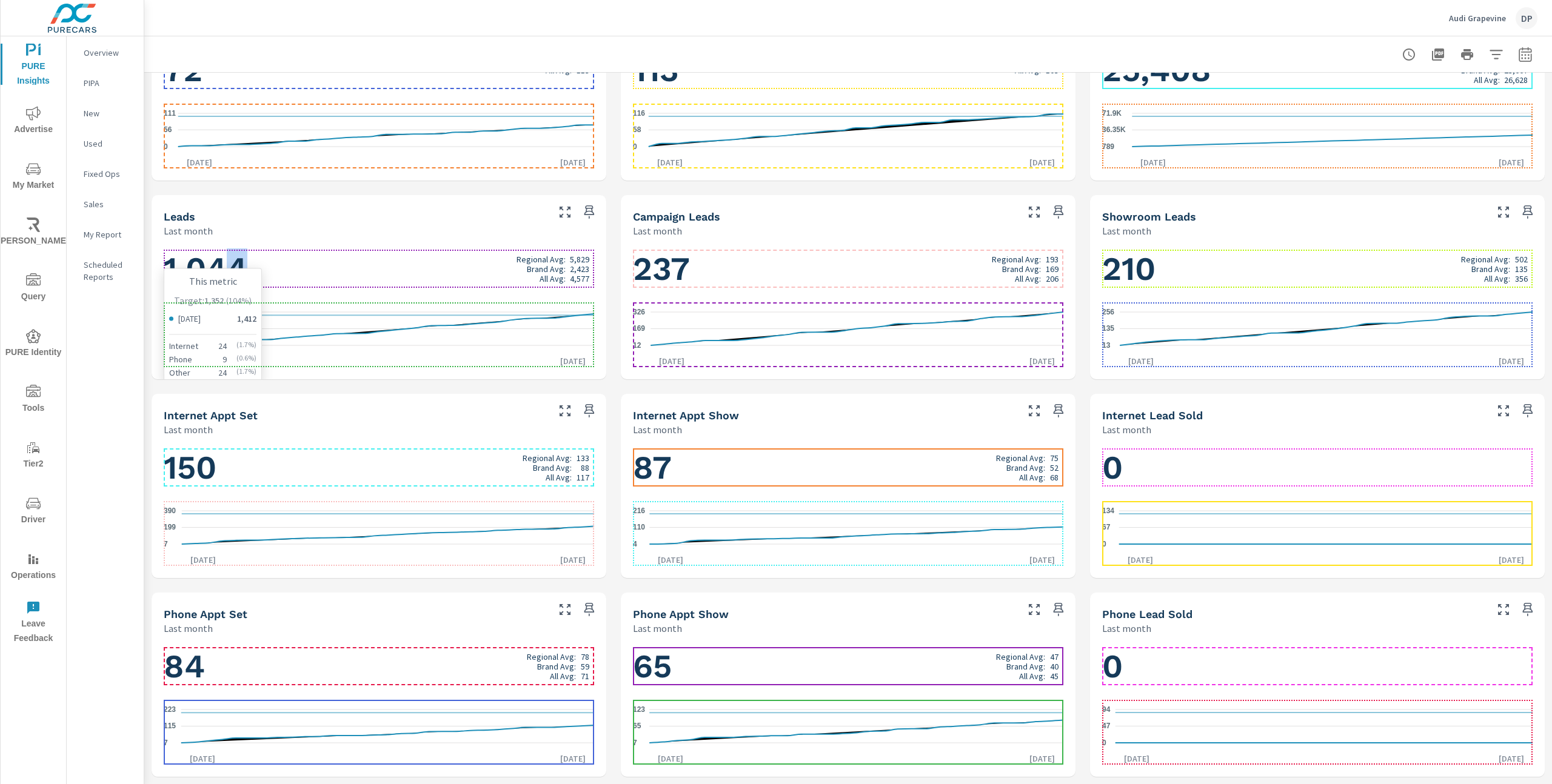
click at [251, 270] on h1 "1,044 Regional Avg: 5,829 Brand Avg: 2,423 All Avg: 4,577" at bounding box center [379, 269] width 430 height 41
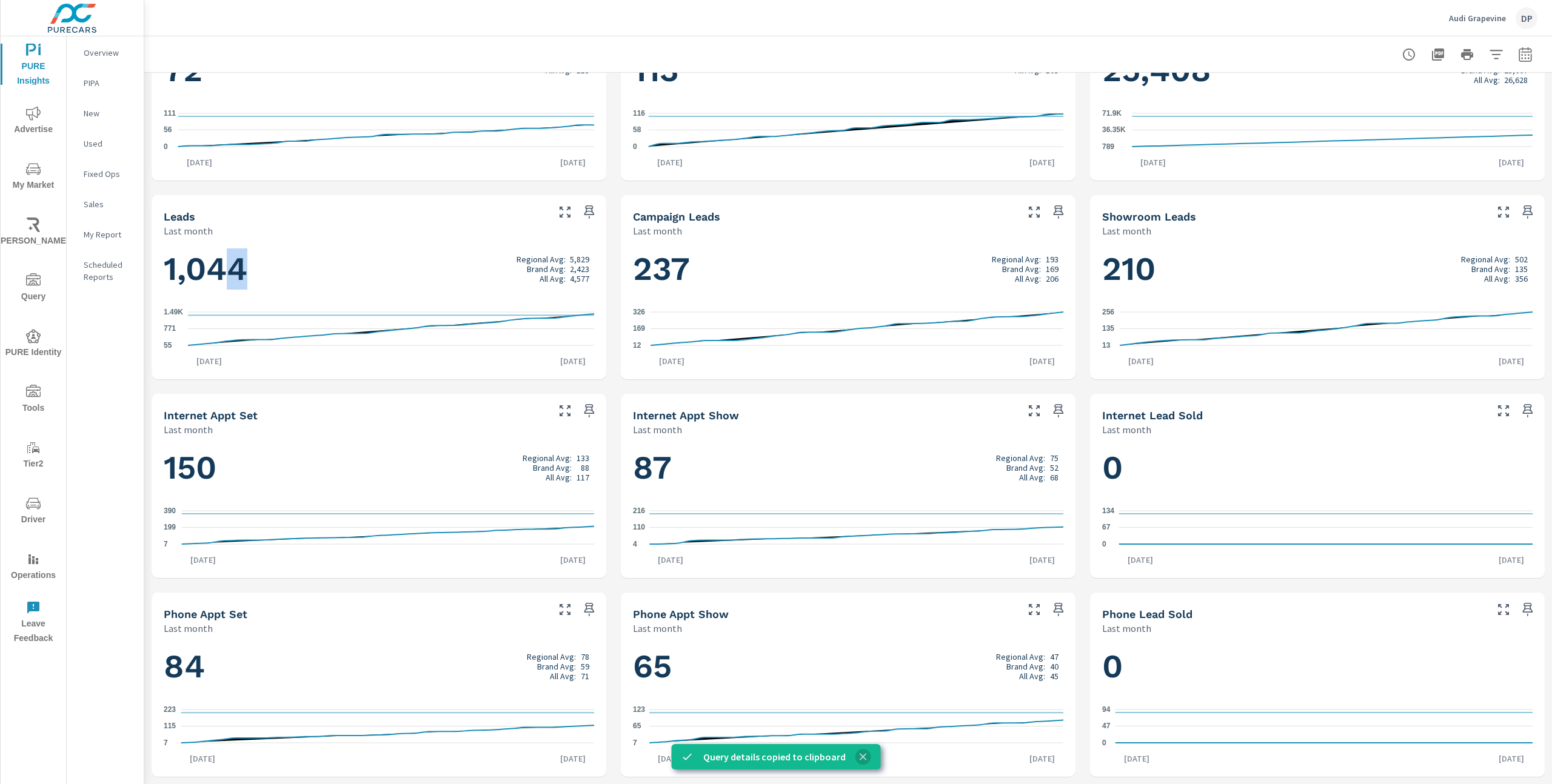
click at [859, 755] on icon "close" at bounding box center [863, 757] width 7 height 7
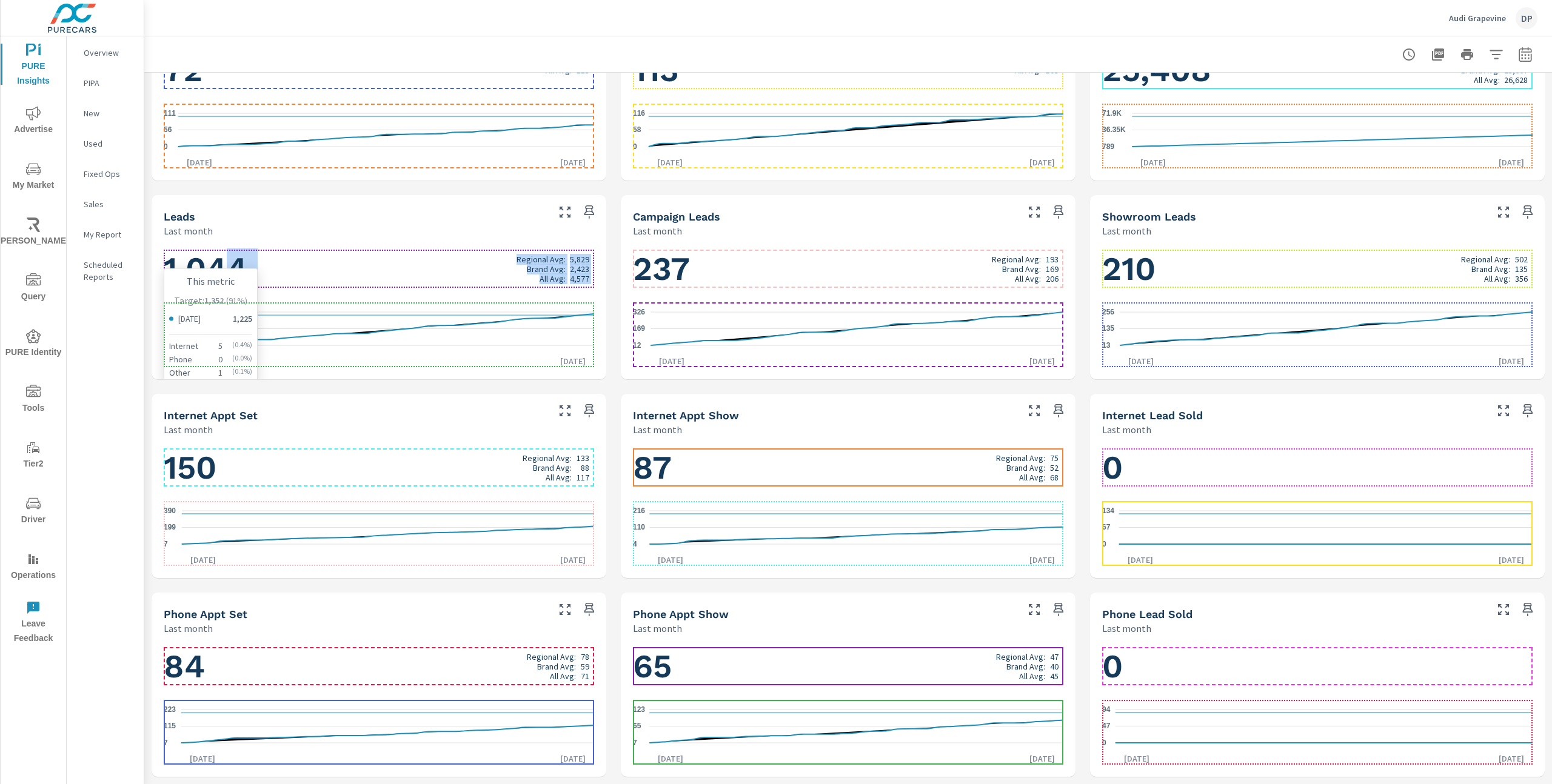
click at [558, 334] on icon "55 771 1.49K" at bounding box center [379, 329] width 430 height 53
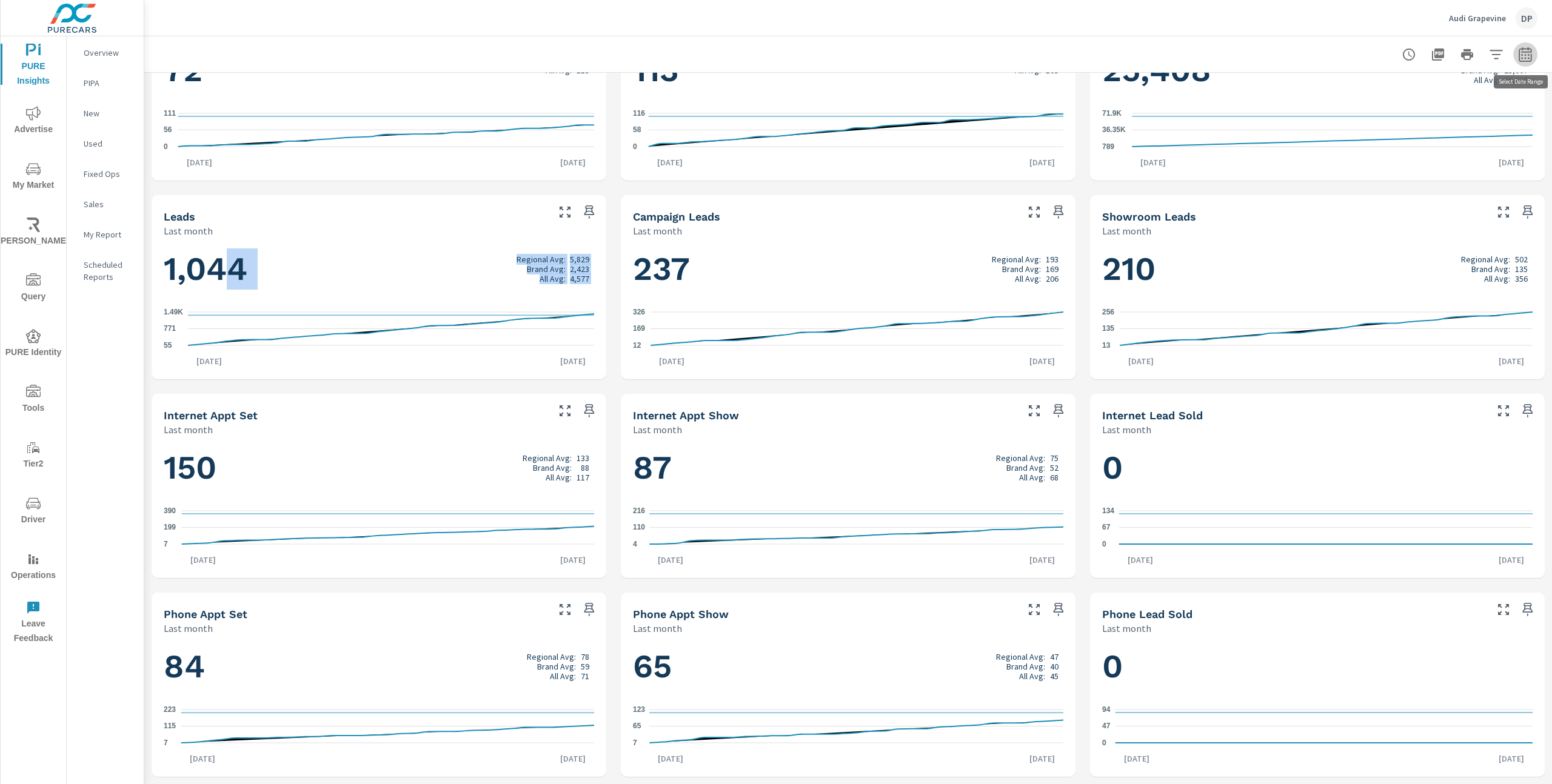
click at [1534, 58] on button "button" at bounding box center [1525, 55] width 24 height 24
select select "Last month"
click at [612, 304] on div "Performance Last month 90% Sales 42% Appointments 77% Leads 39% Website Visits …" at bounding box center [848, 188] width 1408 height 1193
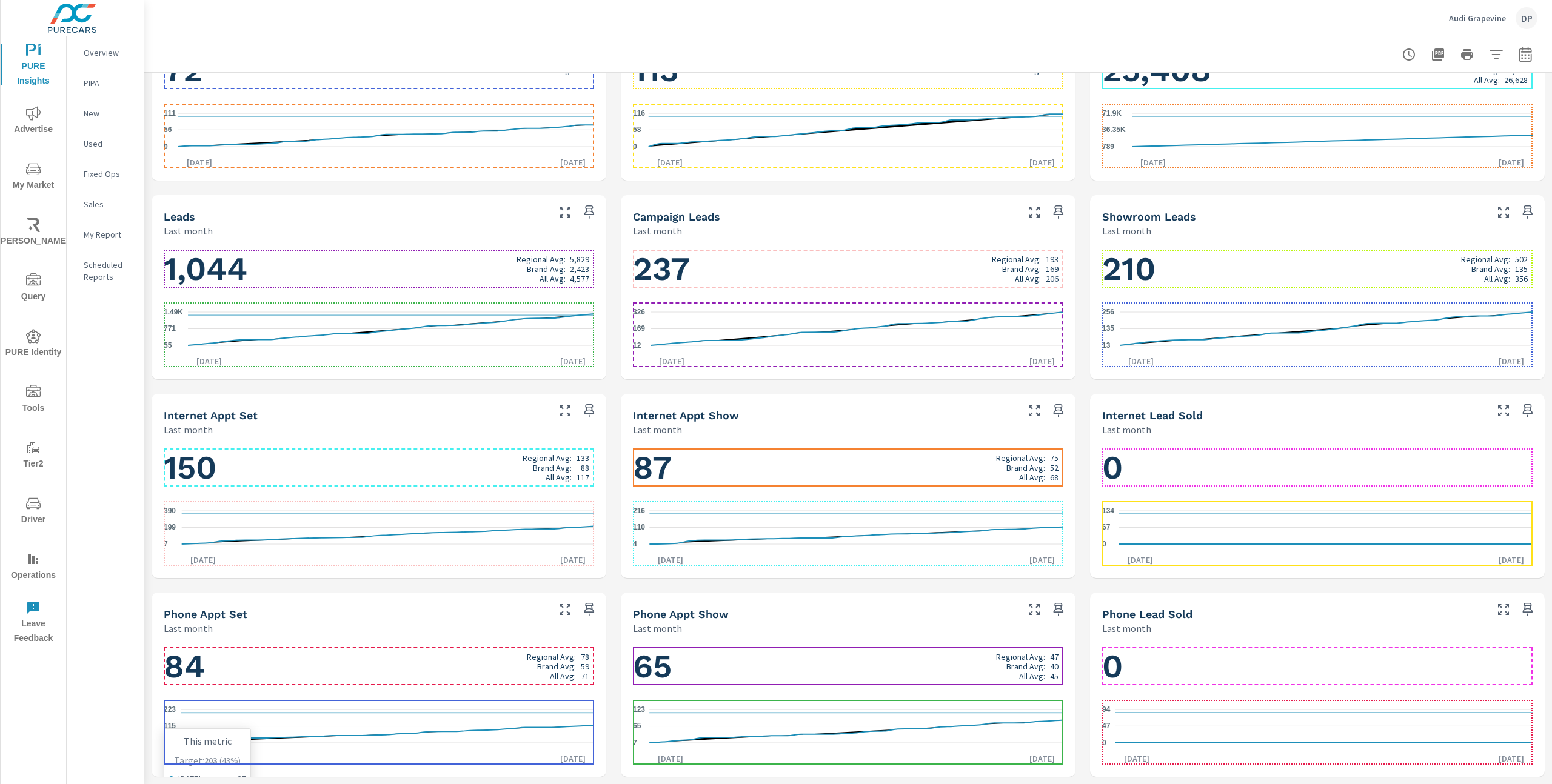
click at [471, 724] on icon "7 115 223" at bounding box center [379, 727] width 430 height 53
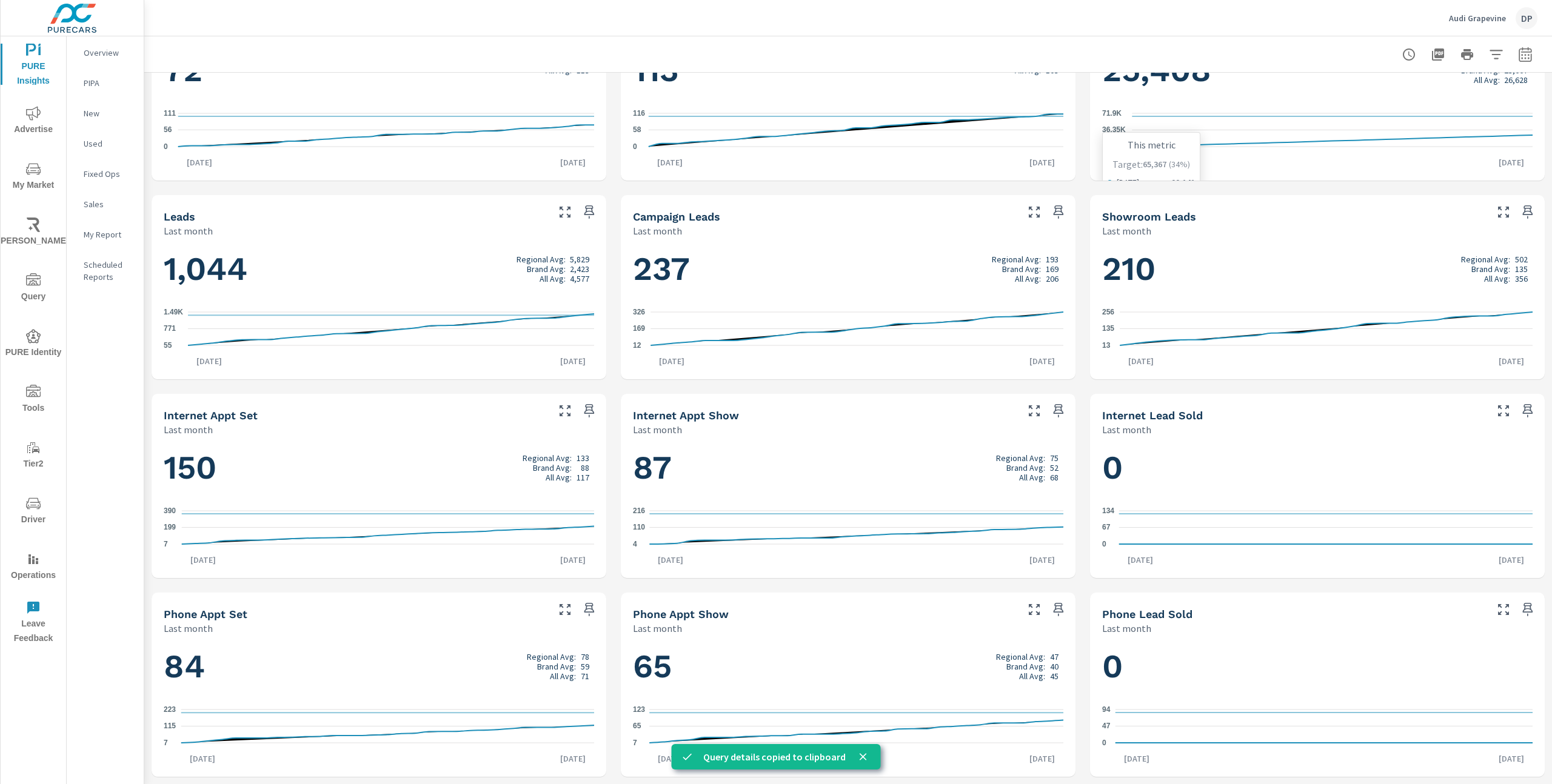
click at [222, 274] on h1 "1,044 Regional Avg: 5,829 Brand Avg: 2,423 All Avg: 4,577" at bounding box center [379, 269] width 430 height 41
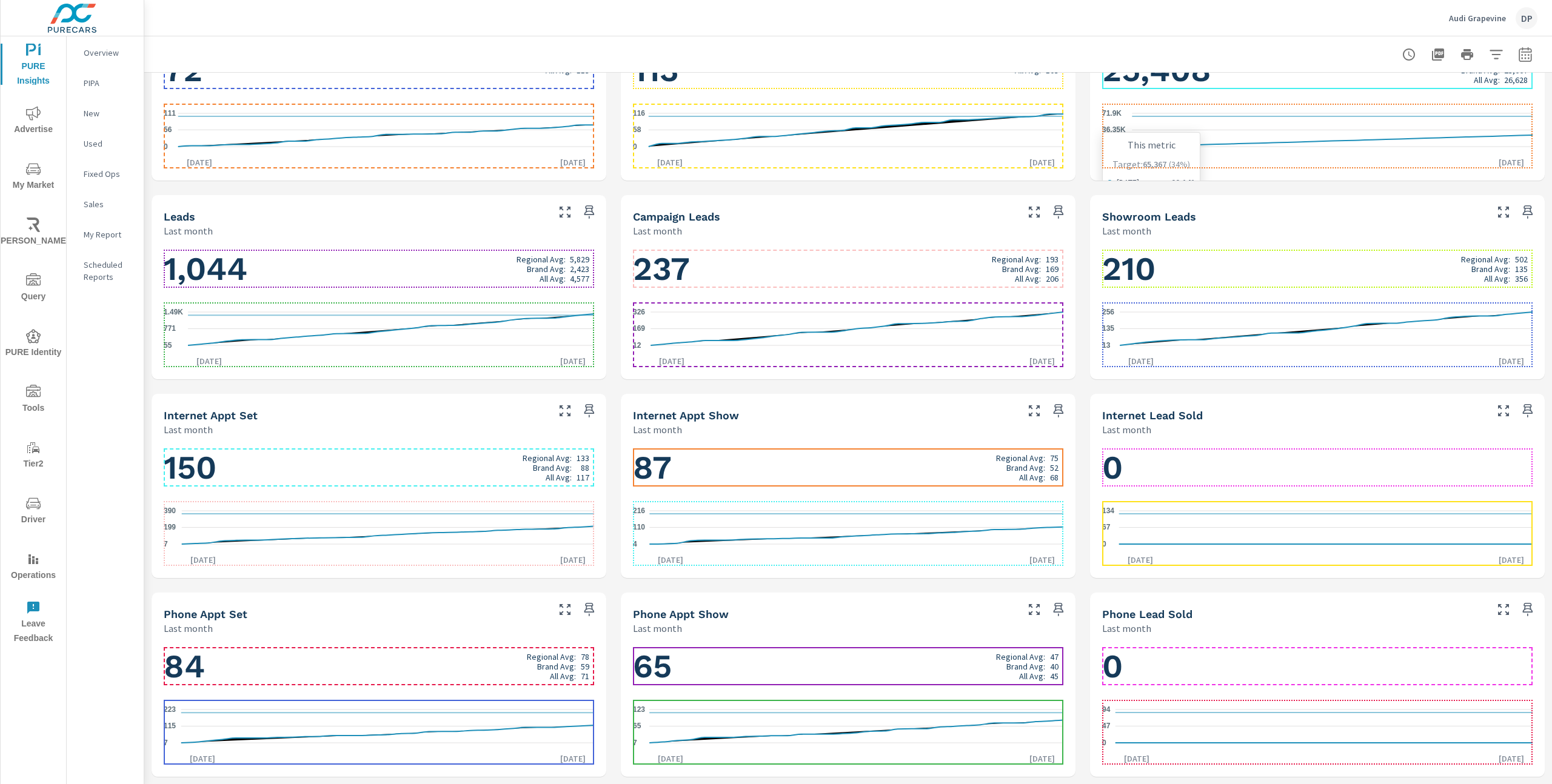
click at [223, 269] on h1 "1,044 Regional Avg: 5,829 Brand Avg: 2,423 All Avg: 4,577" at bounding box center [379, 269] width 430 height 41
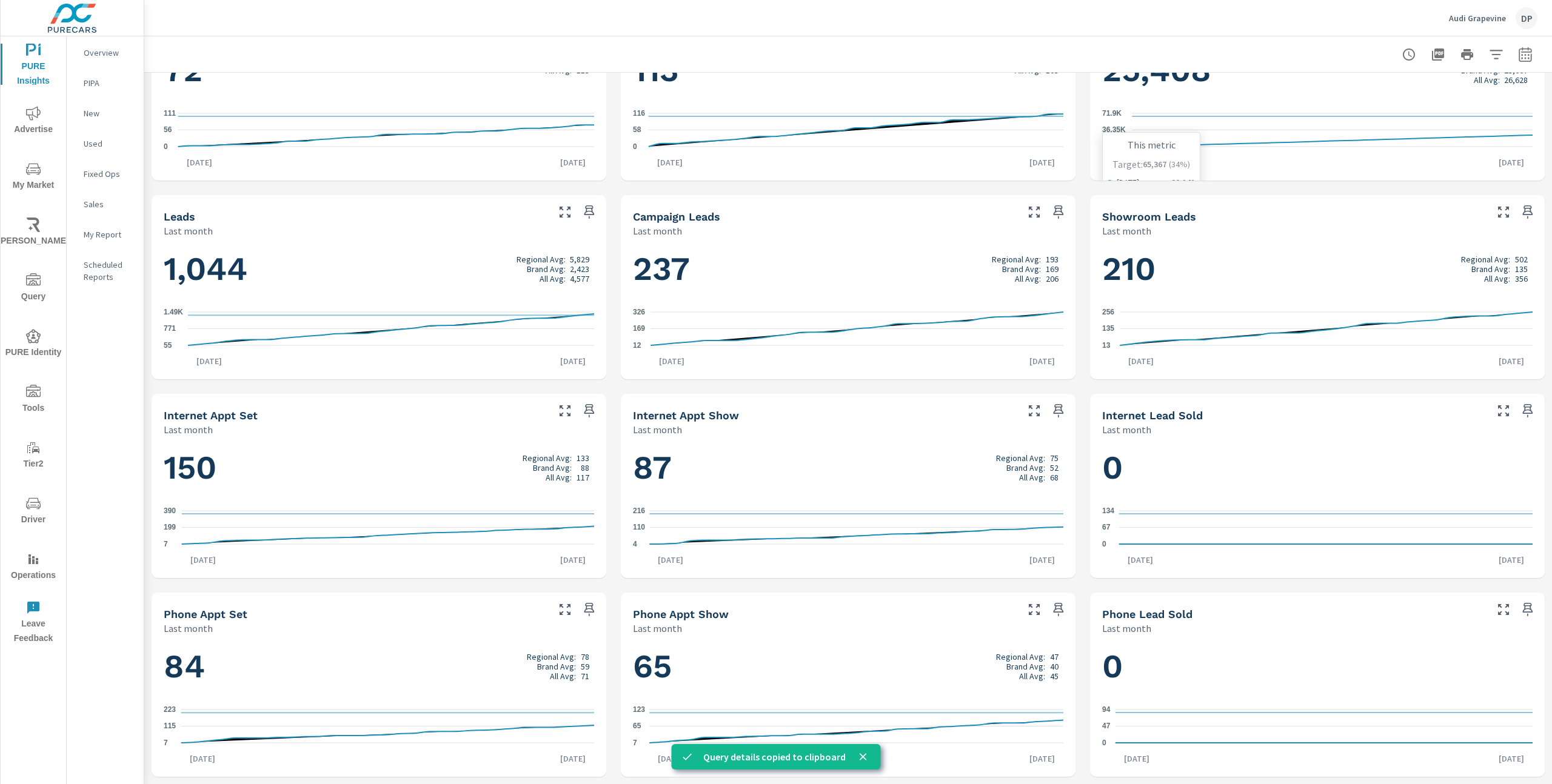
scroll to position [0, 0]
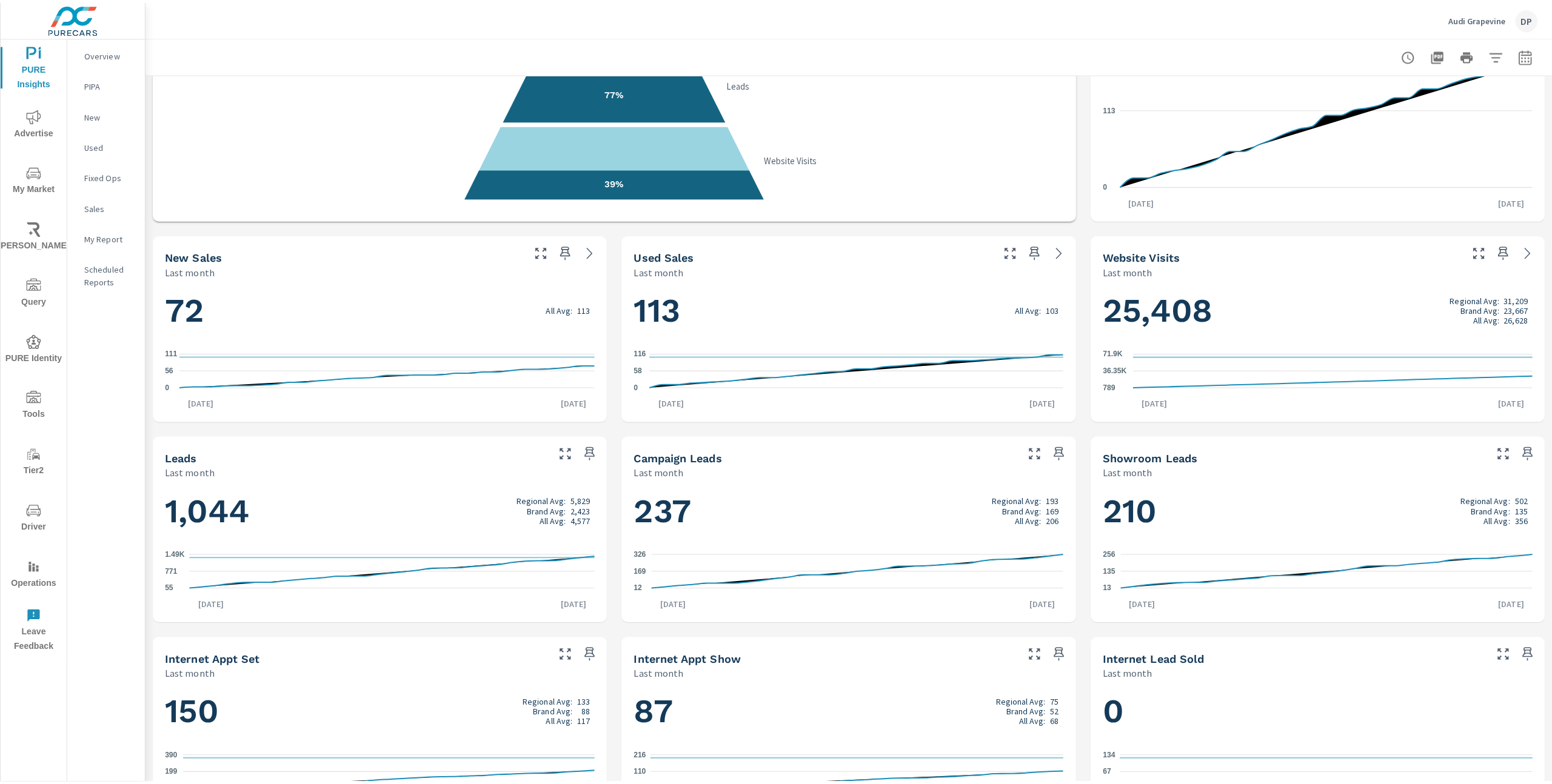
scroll to position [246, 0]
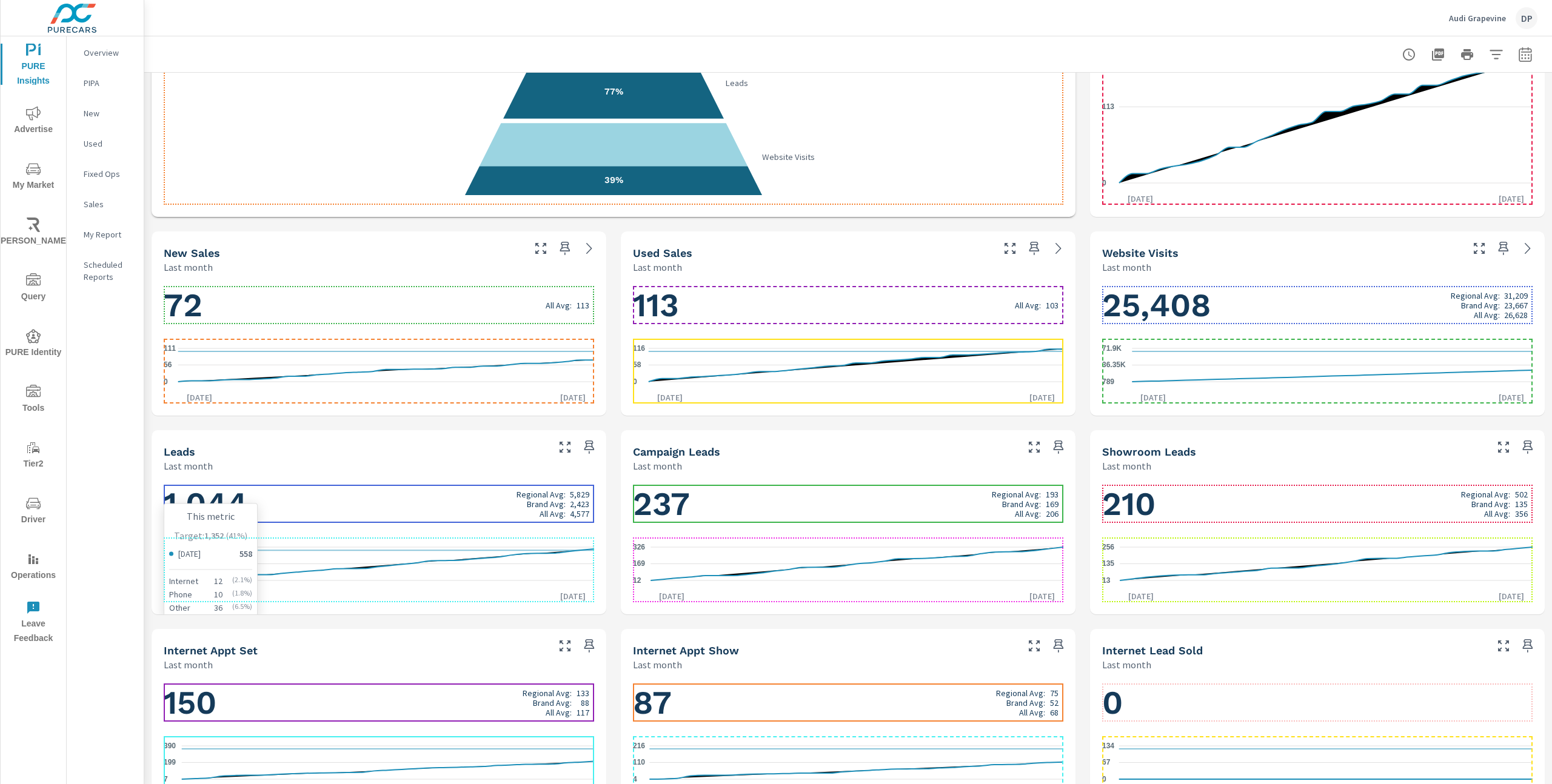
click at [341, 565] on icon "55 771 1.49K" at bounding box center [379, 564] width 430 height 53
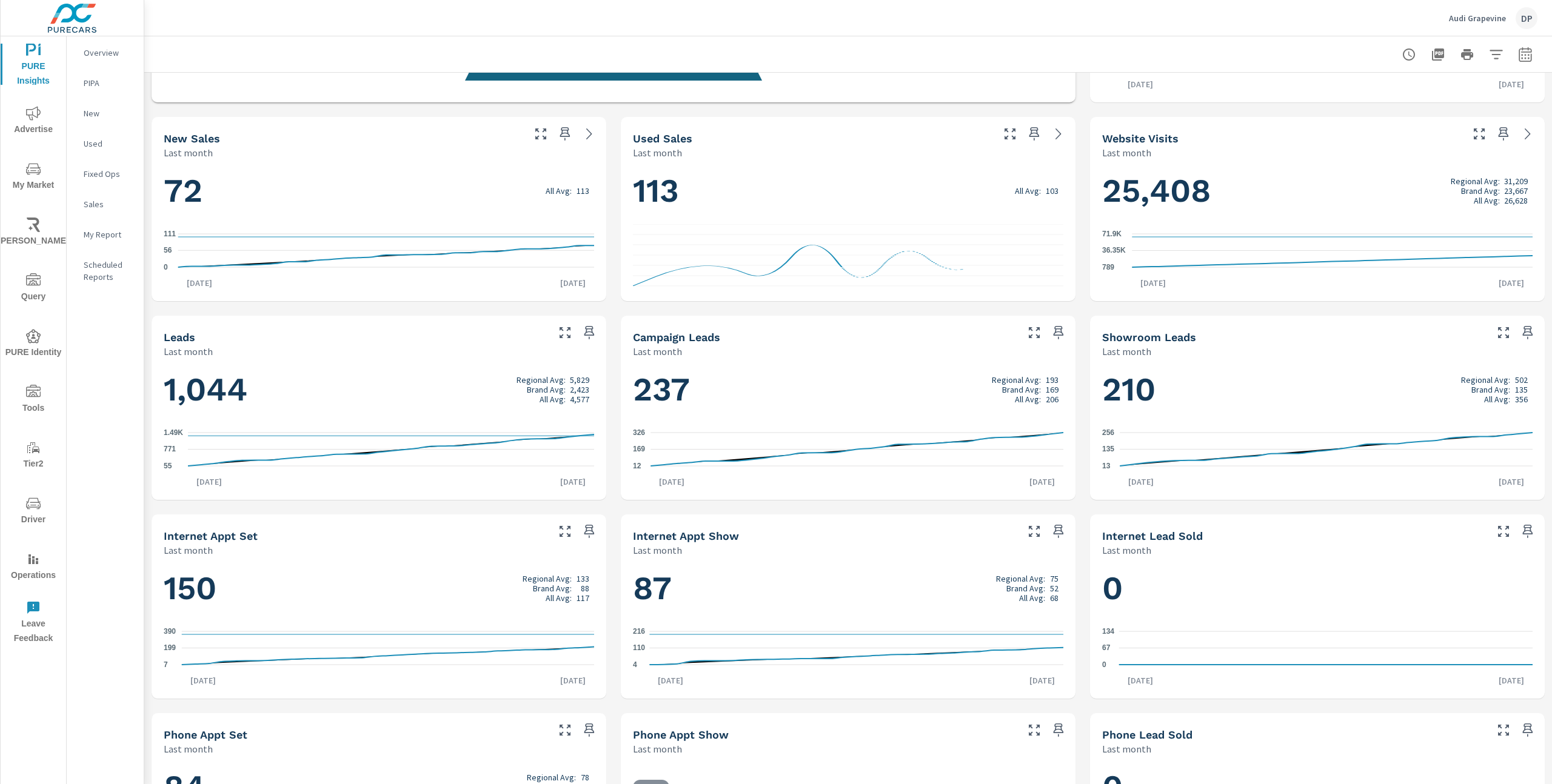
scroll to position [365, 0]
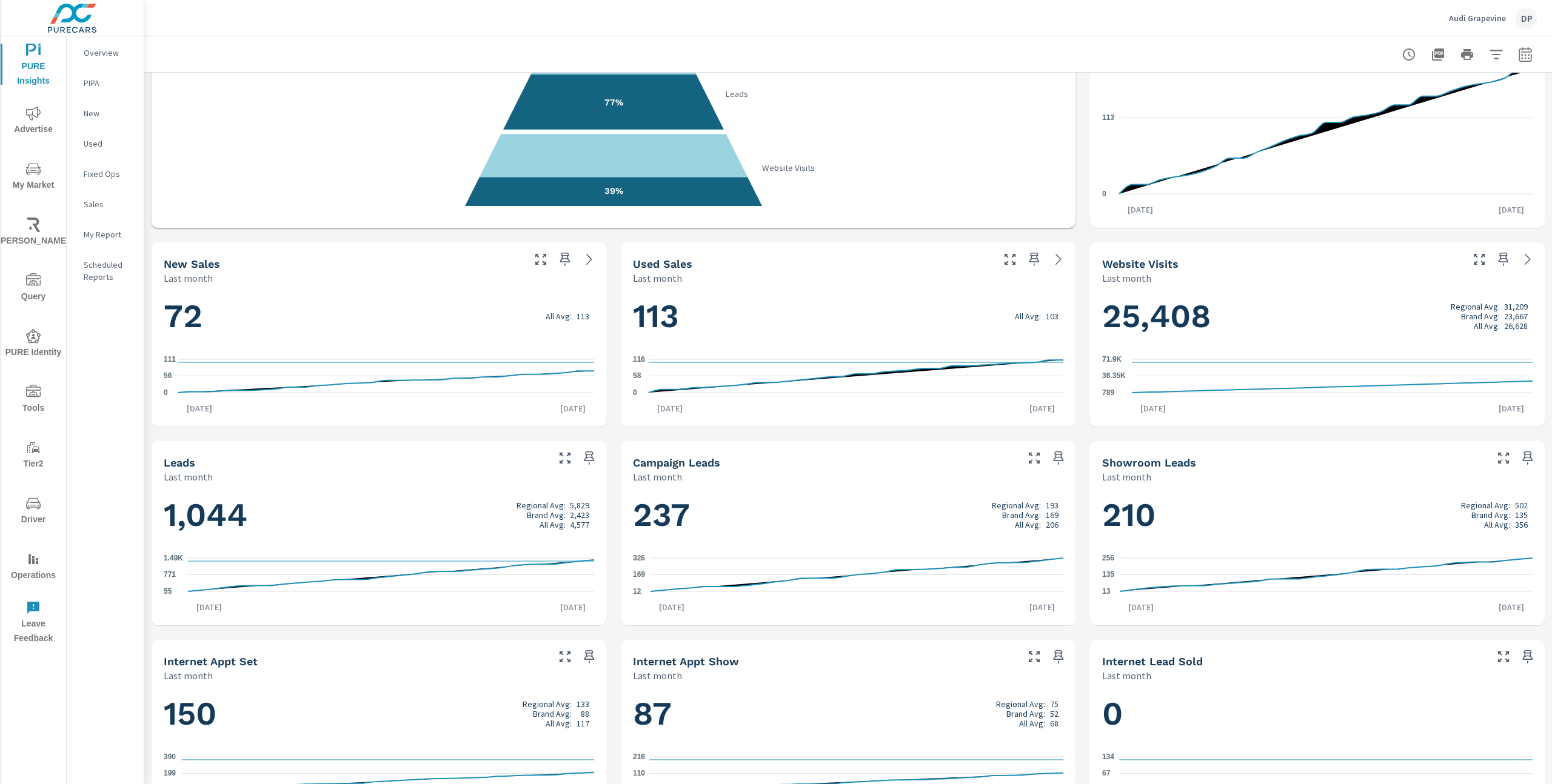
scroll to position [246, 0]
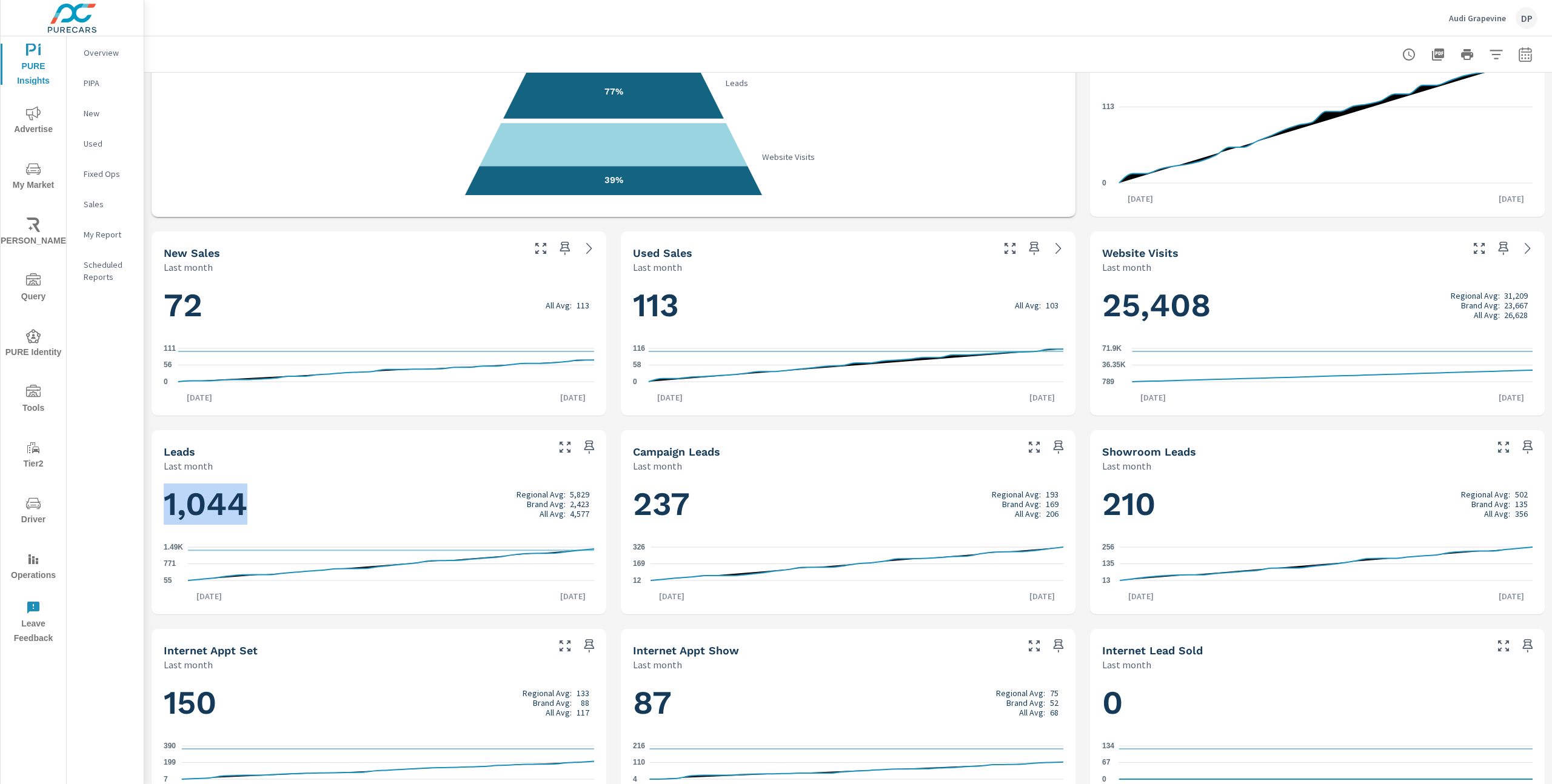
drag, startPoint x: 163, startPoint y: 497, endPoint x: 259, endPoint y: 489, distance: 96.3
click at [259, 489] on h1 "1,044 Regional Avg: 5,829 Brand Avg: 2,423 All Avg: 4,577" at bounding box center [379, 504] width 430 height 41
click at [612, 529] on div "Performance Last month 90% Sales 42% Appointments 77% Leads 39% Website Visits …" at bounding box center [848, 423] width 1408 height 1193
drag, startPoint x: 162, startPoint y: 507, endPoint x: 251, endPoint y: 507, distance: 89.0
click at [251, 507] on div "1,044 Regional Avg: 5,829 Brand Avg: 2,423 All Avg: 4,577 55 771 1.49K Aug 1st …" at bounding box center [379, 543] width 445 height 132
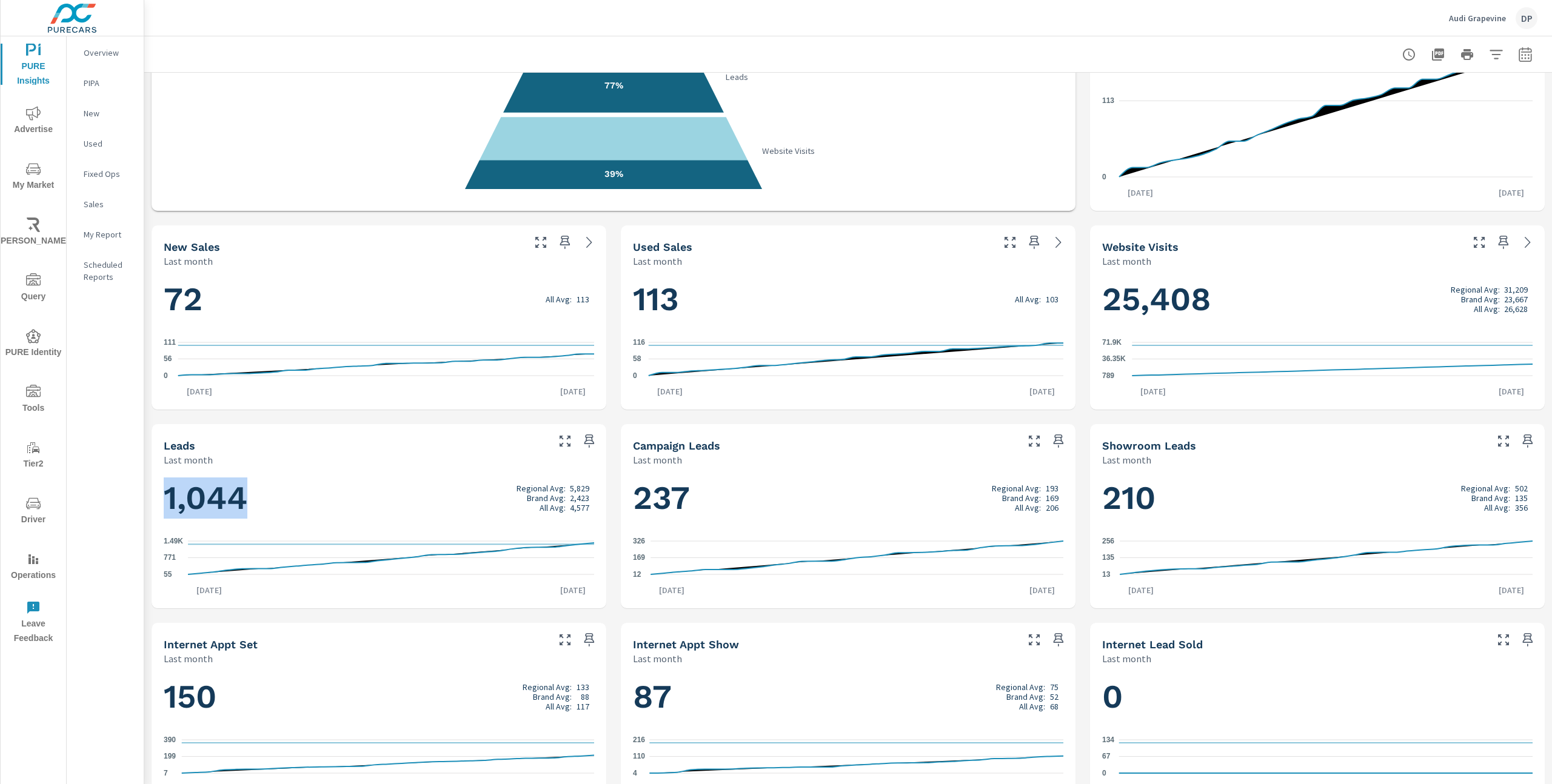
scroll to position [253, 0]
click at [195, 509] on h1 "1,044 Regional Avg: 5,829 Brand Avg: 2,423 All Avg: 4,577" at bounding box center [379, 497] width 430 height 41
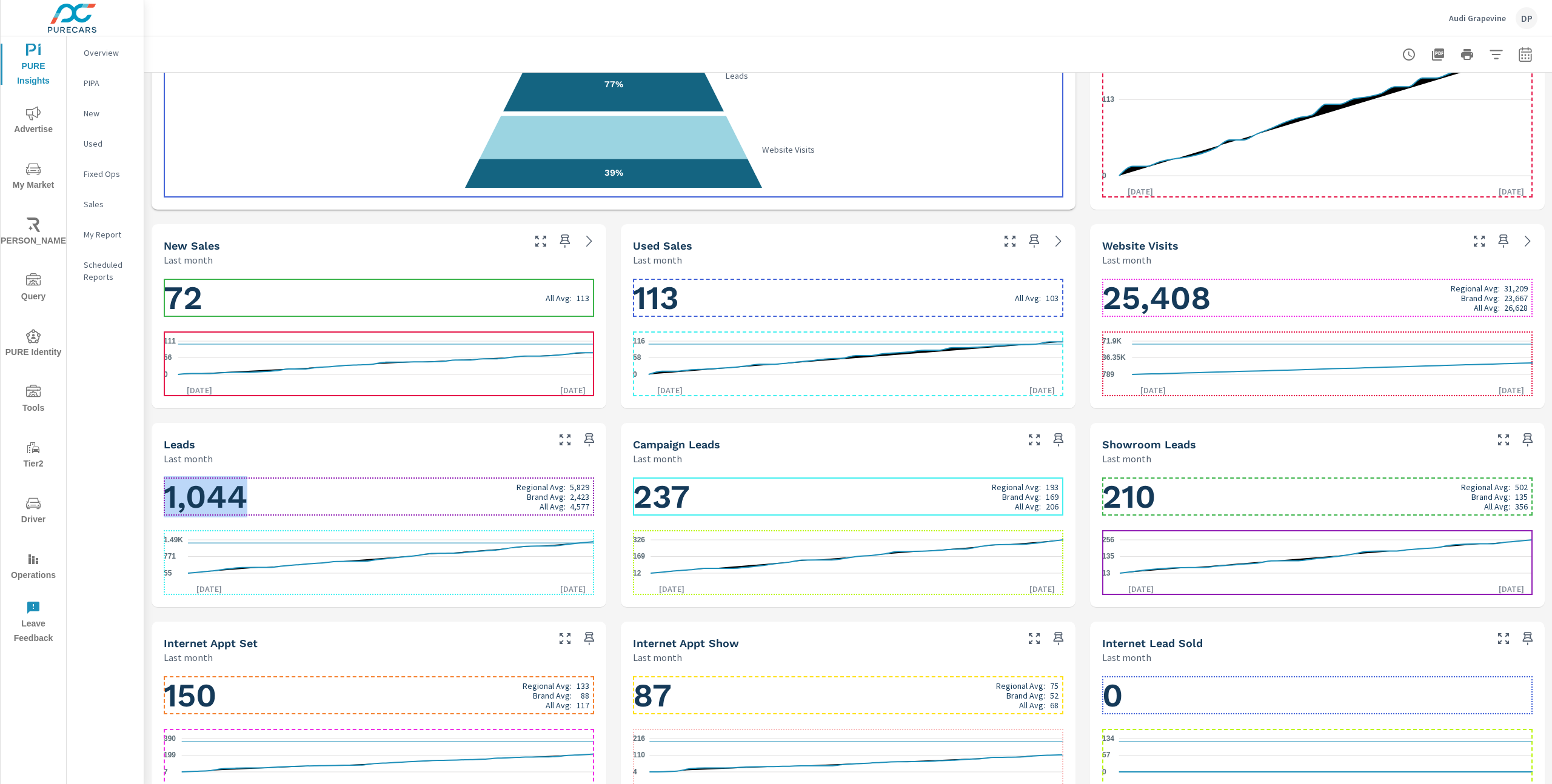
click at [206, 504] on h1 "1,044 Regional Avg: 5,829 Brand Avg: 2,423 All Avg: 4,577" at bounding box center [379, 497] width 430 height 41
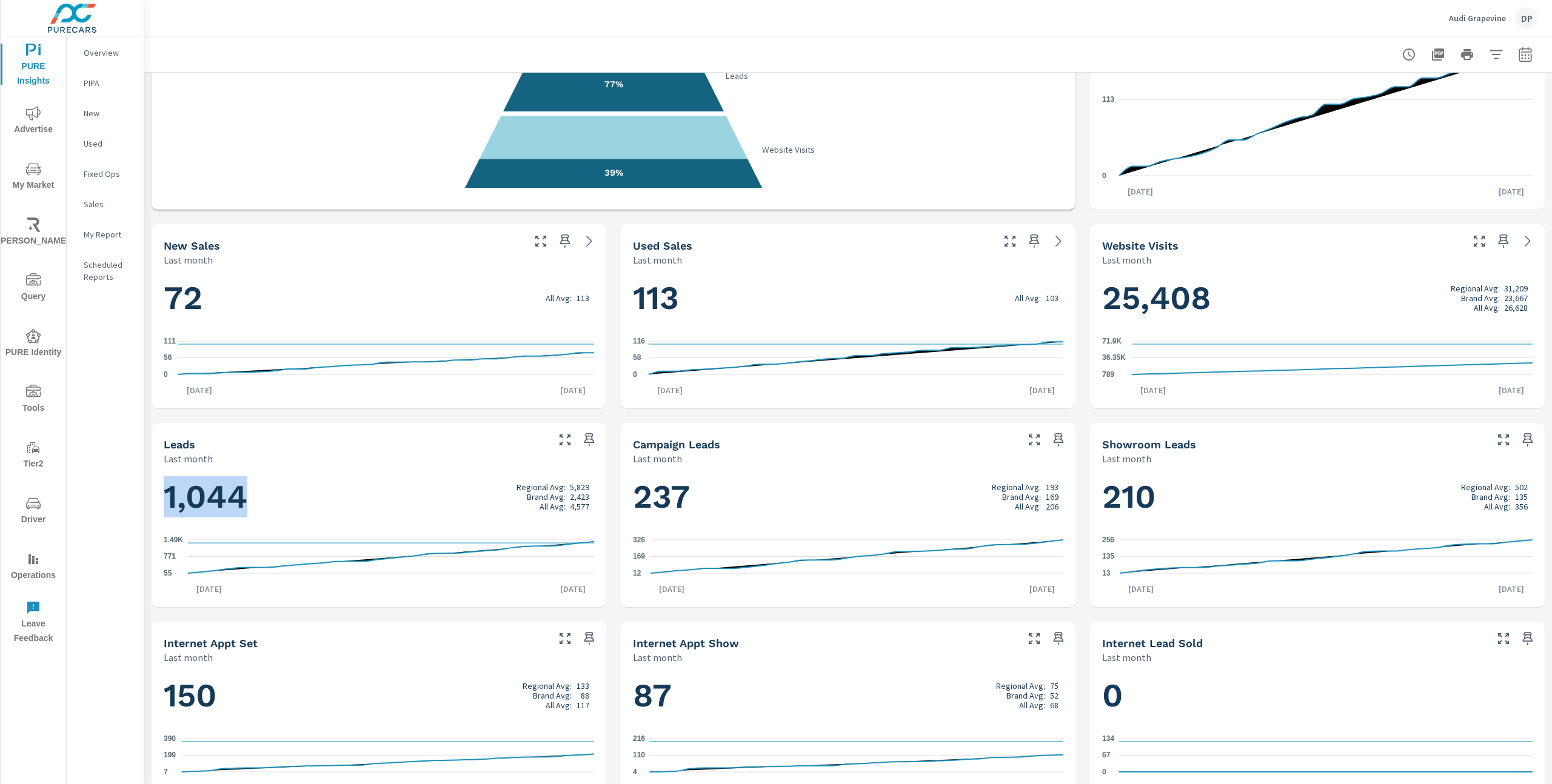
click at [385, 500] on h1 "1,044 Regional Avg: 5,829 Brand Avg: 2,423 All Avg: 4,577" at bounding box center [379, 497] width 430 height 41
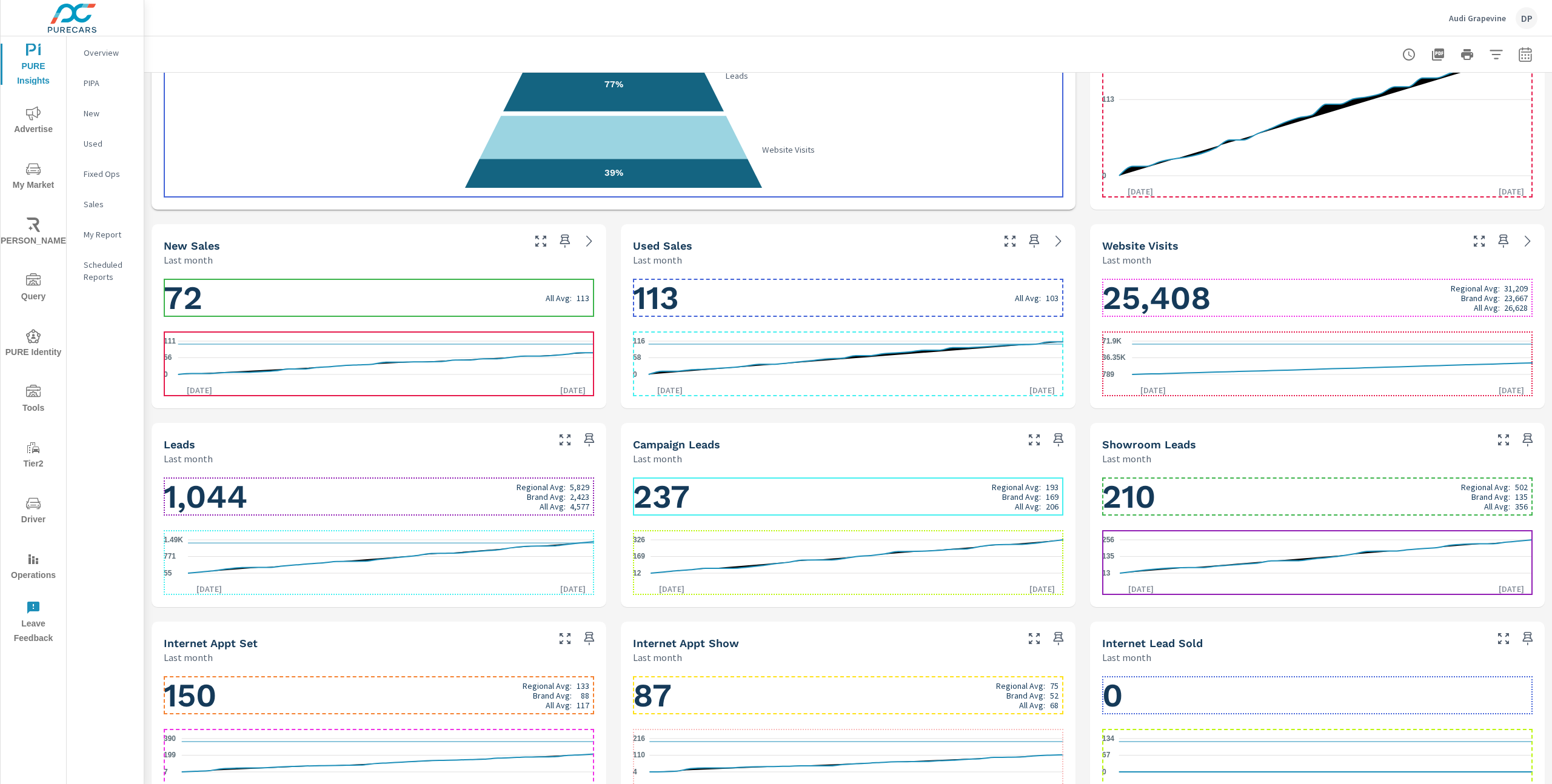
click at [268, 495] on h1 "1,044 Regional Avg: 5,829 Brand Avg: 2,423 All Avg: 4,577" at bounding box center [379, 497] width 430 height 41
click at [251, 499] on h1 "1,044 Regional Avg: 5,829 Brand Avg: 2,423 All Avg: 4,577" at bounding box center [379, 497] width 430 height 41
click at [332, 490] on h1 "1,044 Regional Avg: 5,829 Brand Avg: 2,423 All Avg: 4,577" at bounding box center [379, 497] width 430 height 41
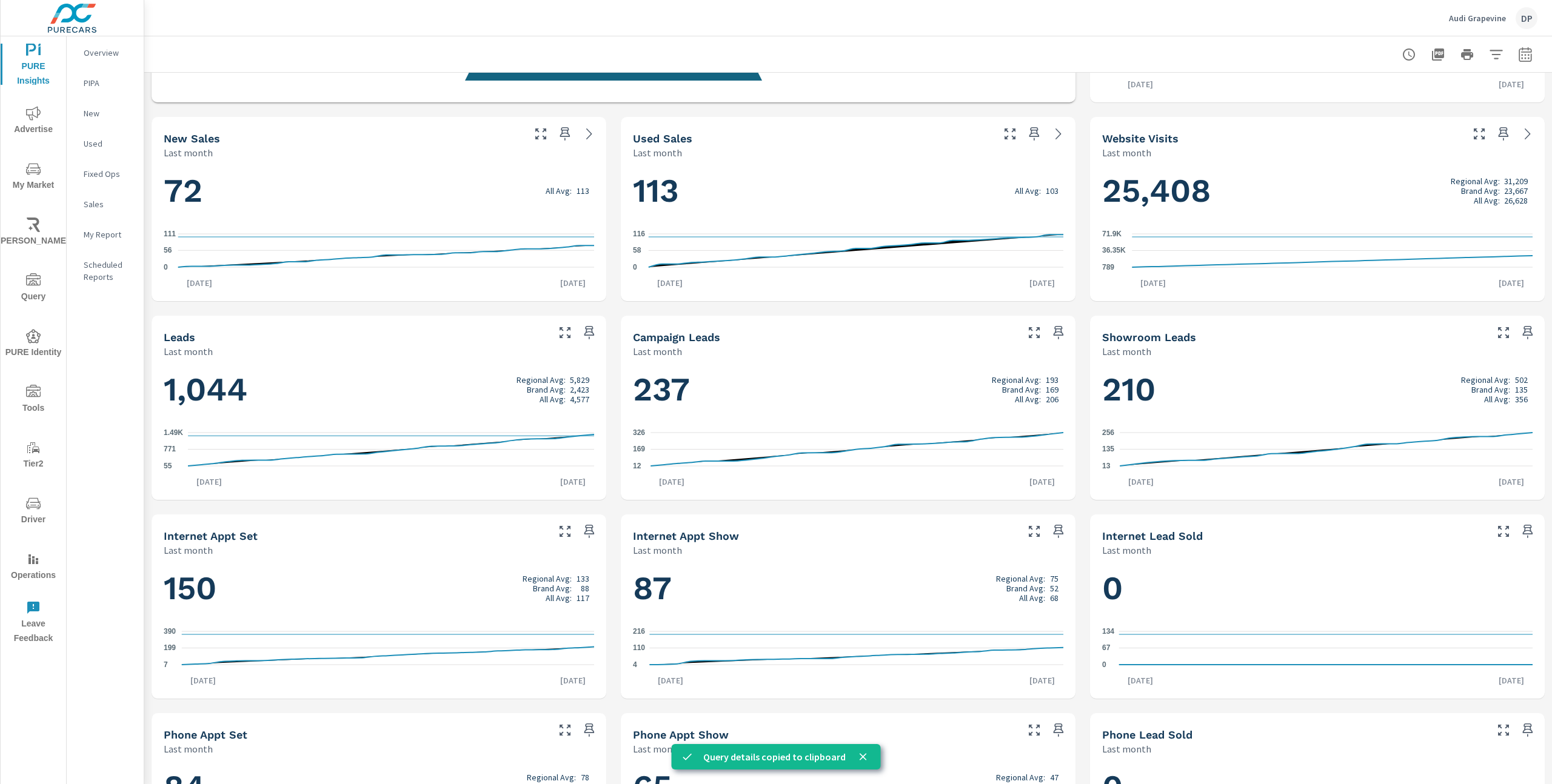
scroll to position [481, 0]
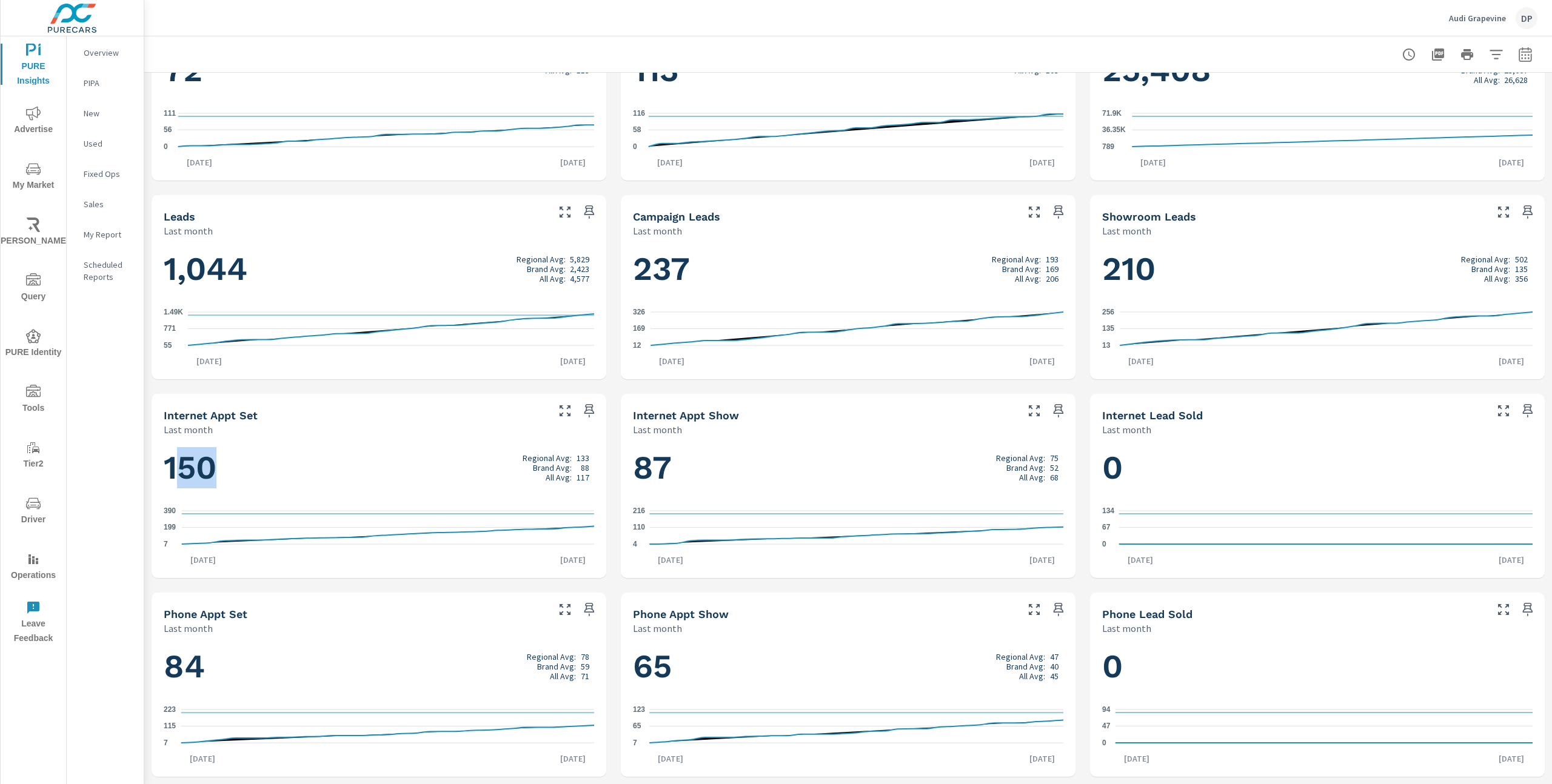
drag, startPoint x: 178, startPoint y: 466, endPoint x: 222, endPoint y: 465, distance: 44.0
click at [222, 465] on h1 "150 Regional Avg: 133 Brand Avg: 88 All Avg: 117" at bounding box center [379, 468] width 430 height 41
drag, startPoint x: 166, startPoint y: 270, endPoint x: 252, endPoint y: 274, distance: 86.1
click at [252, 274] on h1 "1,044 Regional Avg: 5,829 Brand Avg: 2,423 All Avg: 4,577" at bounding box center [379, 269] width 430 height 41
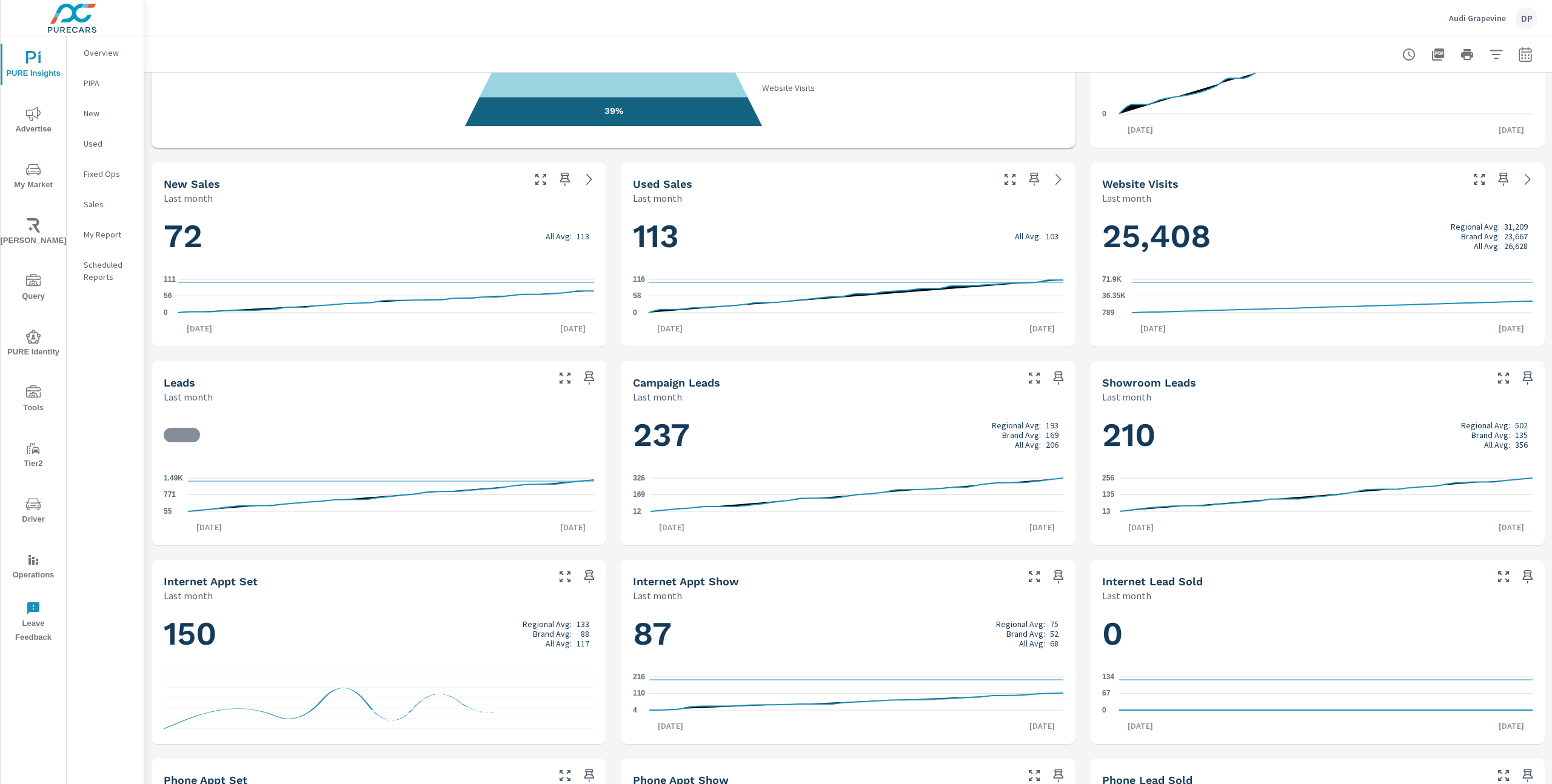
scroll to position [333, 0]
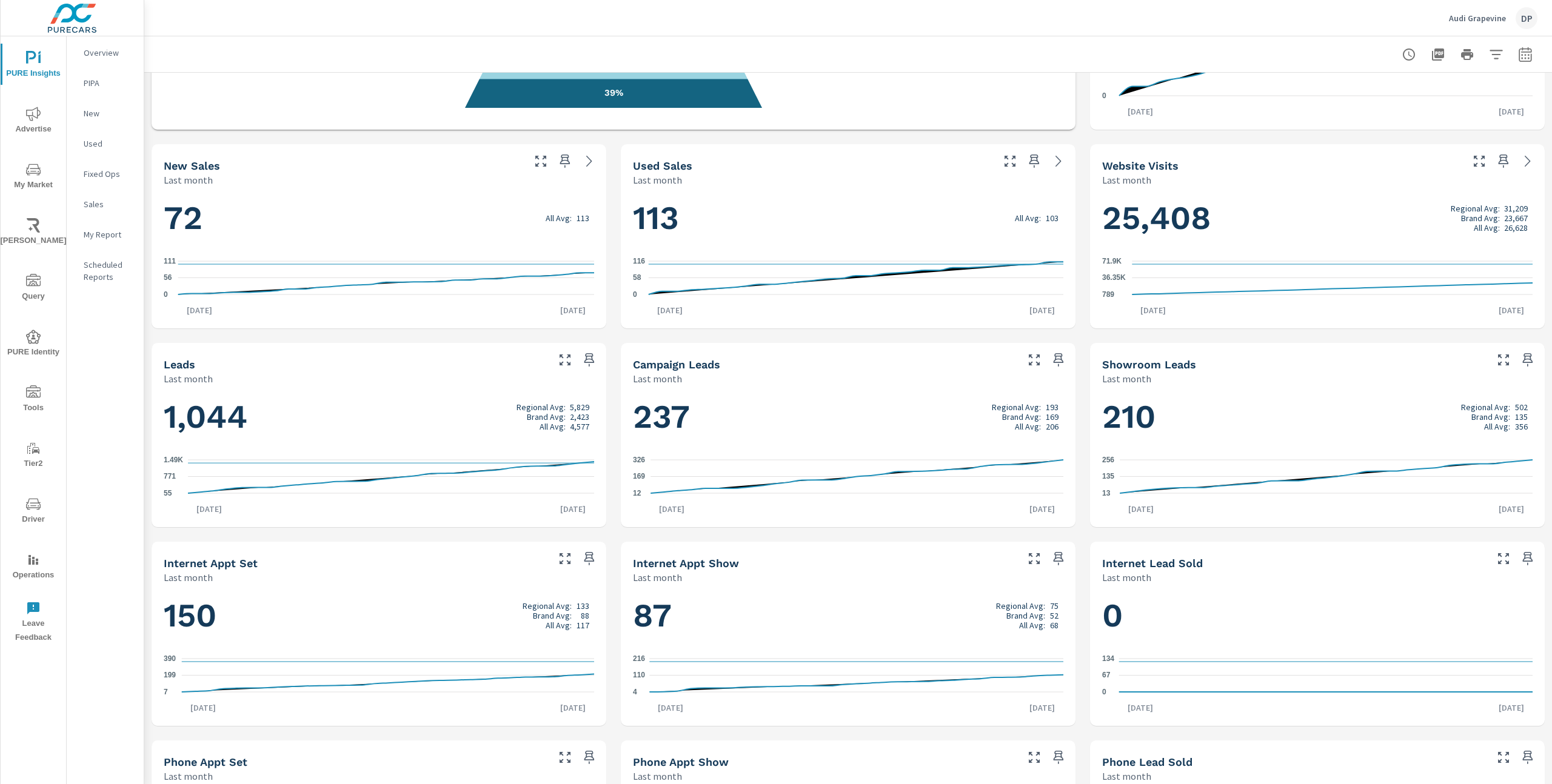
click at [220, 419] on h1 "1,044 Regional Avg: 5,829 Brand Avg: 2,423 All Avg: 4,577" at bounding box center [379, 417] width 430 height 41
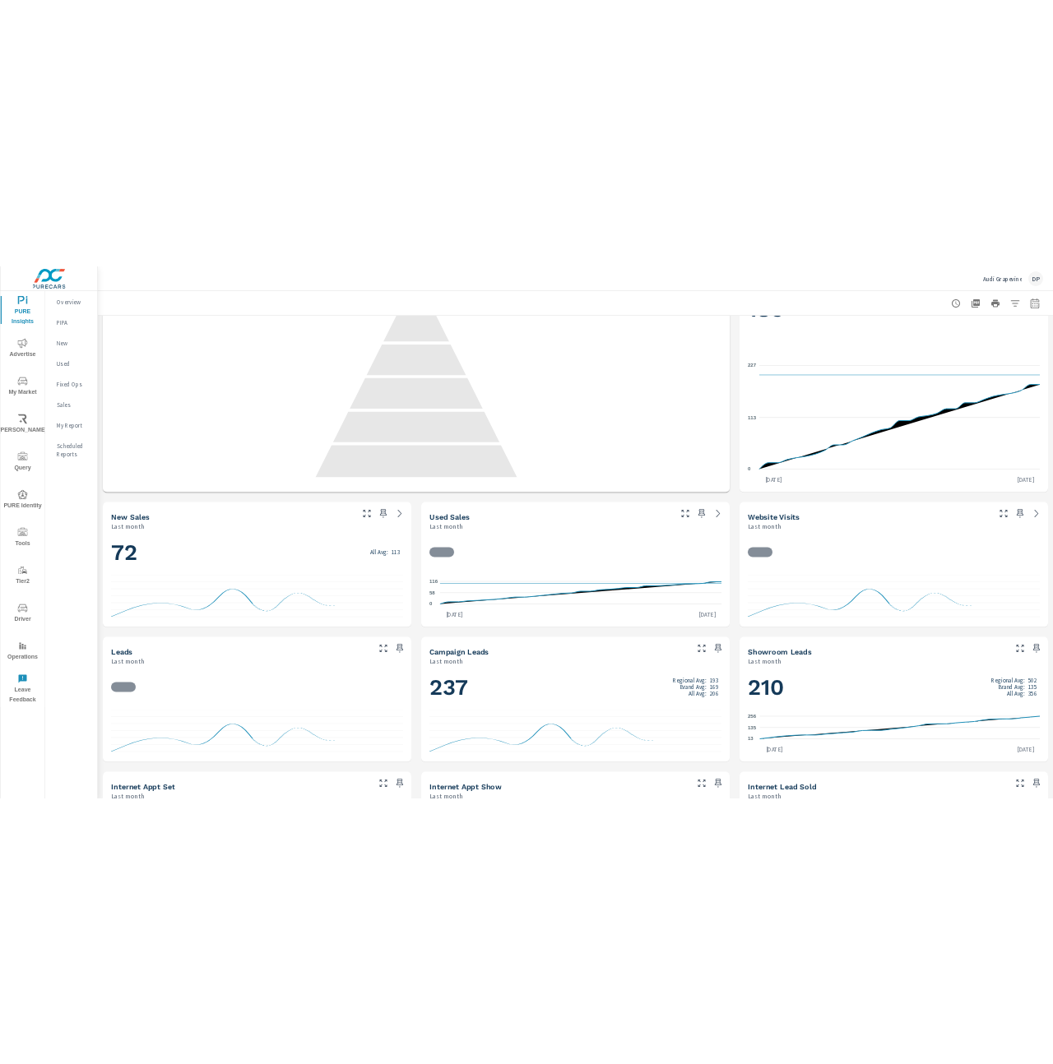
scroll to position [313, 0]
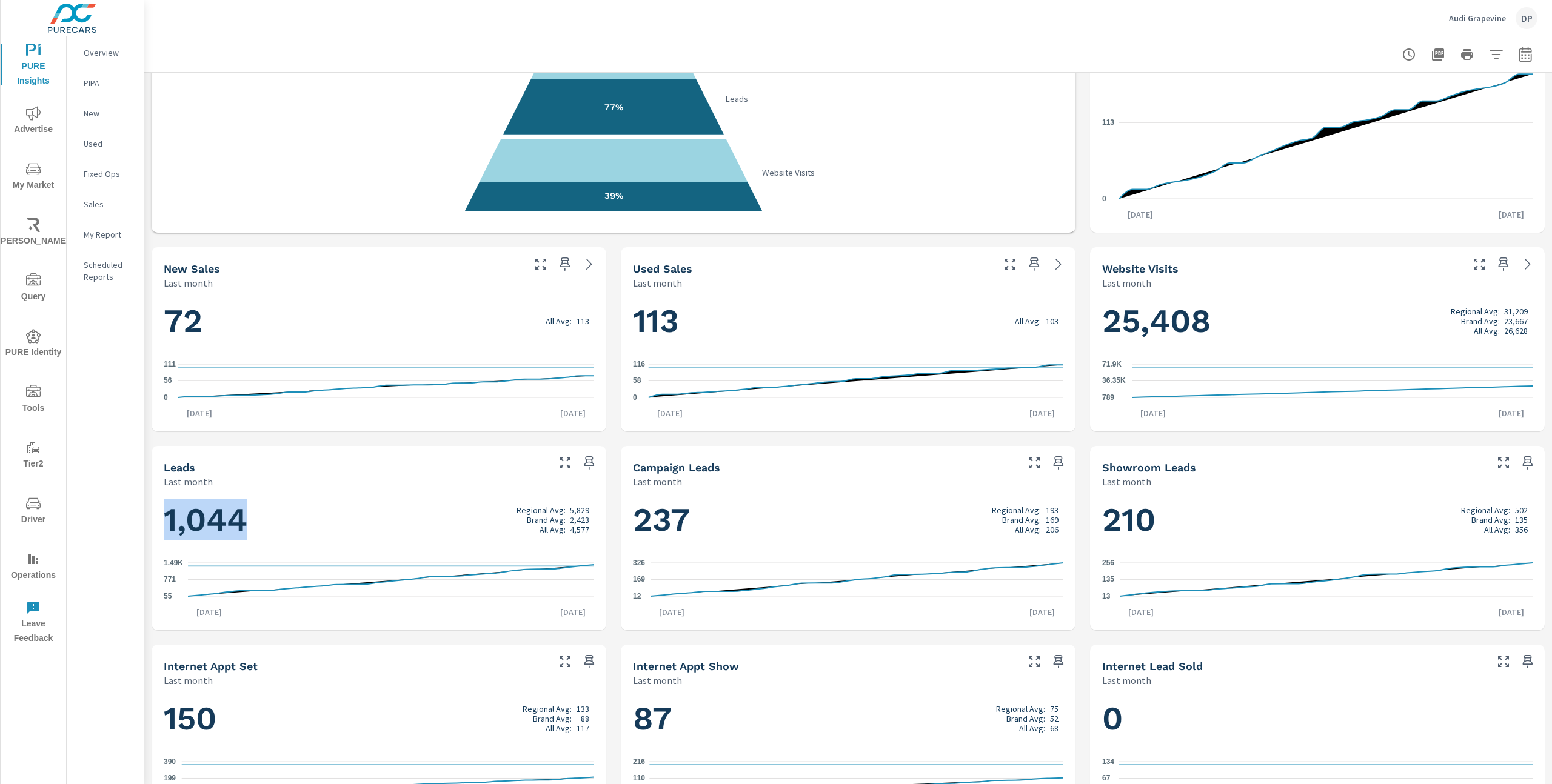
drag, startPoint x: 167, startPoint y: 517, endPoint x: 271, endPoint y: 524, distance: 104.2
click at [271, 524] on h1 "1,044 Regional Avg: 5,829 Brand Avg: 2,423 All Avg: 4,577" at bounding box center [379, 520] width 430 height 41
click at [256, 524] on h1 "1,044 Regional Avg: 5,829 Brand Avg: 2,423 All Avg: 4,577" at bounding box center [379, 520] width 430 height 41
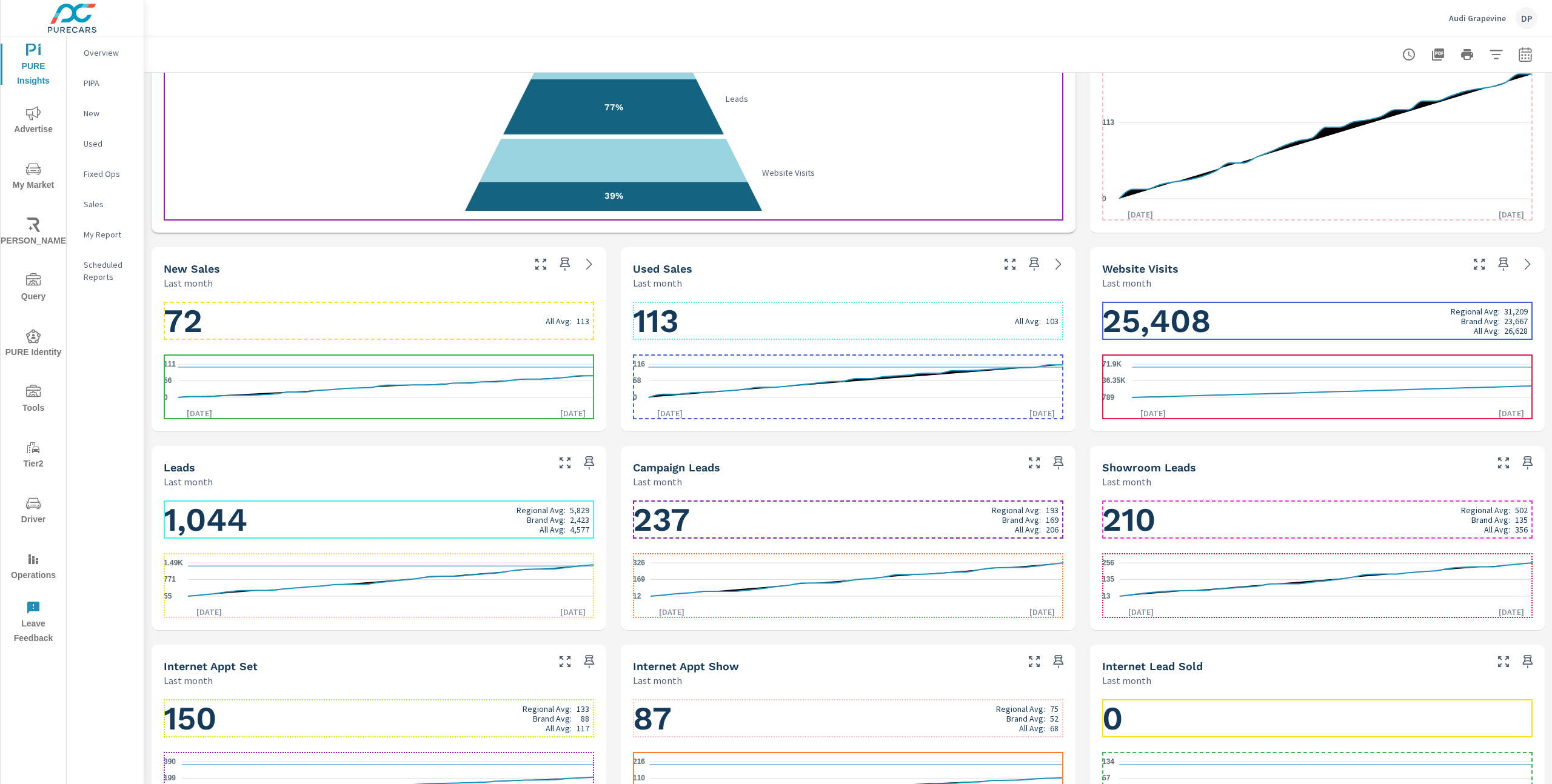
click at [247, 518] on h1 "1,044 Regional Avg: 5,829 Brand Avg: 2,423 All Avg: 4,577" at bounding box center [379, 520] width 430 height 41
click at [581, 570] on icon "55 771 1.49K" at bounding box center [379, 580] width 430 height 53
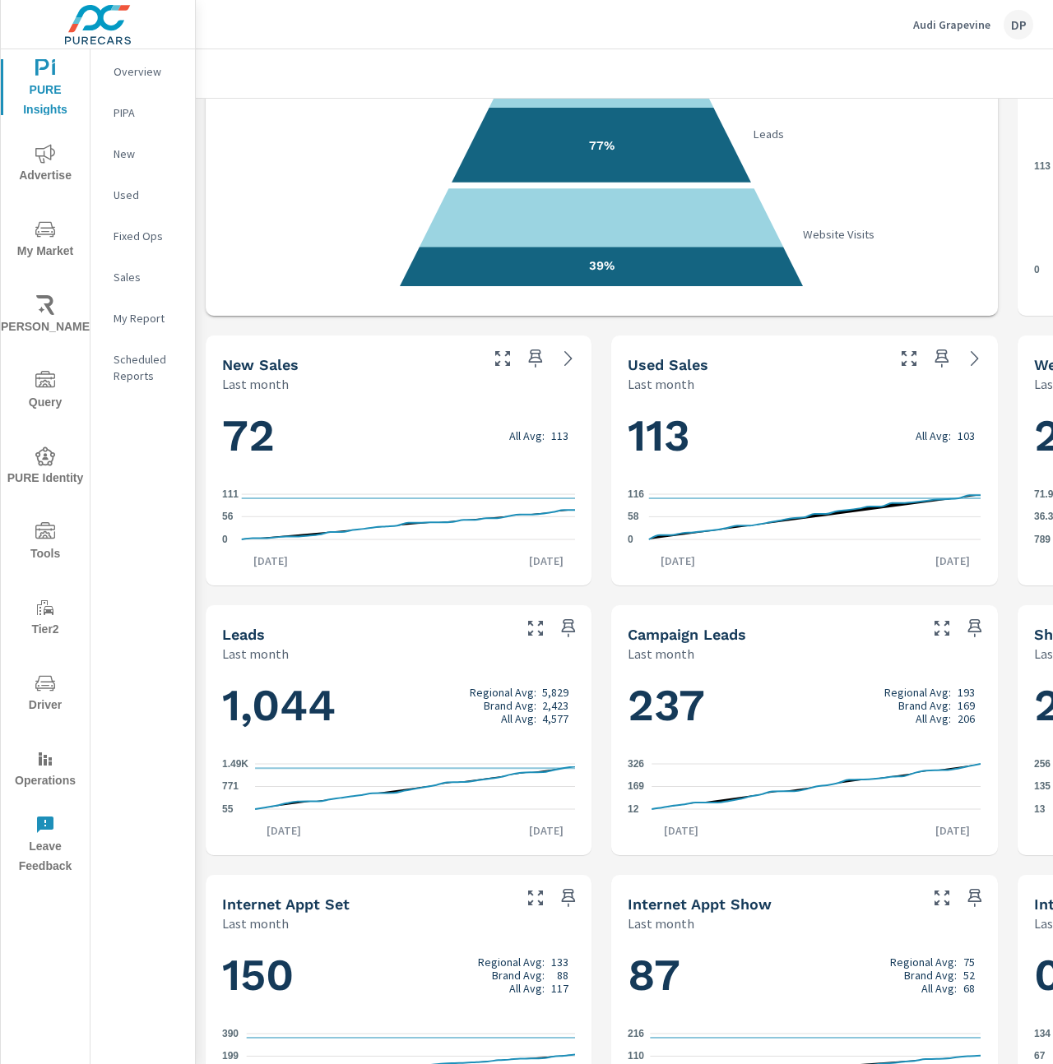
click at [290, 693] on h1 "1,044 Regional Avg: 5,829 Brand Avg: 2,423 All Avg: 4,577" at bounding box center [398, 706] width 353 height 56
click at [570, 788] on icon "55 771 1.49K" at bounding box center [398, 787] width 353 height 72
click at [551, 774] on icon "55 771 1.49K" at bounding box center [398, 787] width 353 height 72
click at [563, 768] on icon at bounding box center [415, 768] width 320 height 0
click at [396, 767] on icon "55 771 1.49K" at bounding box center [398, 787] width 353 height 72
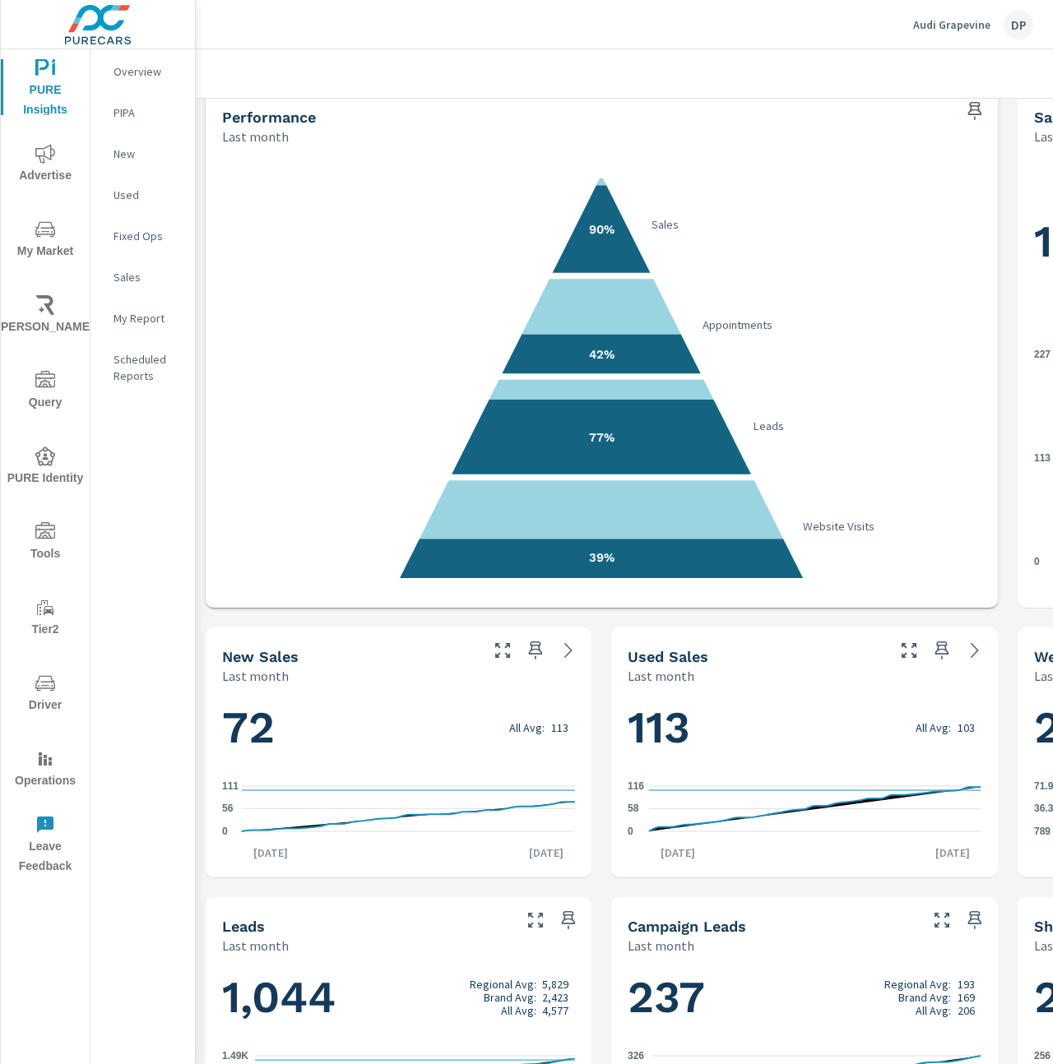
scroll to position [0, 0]
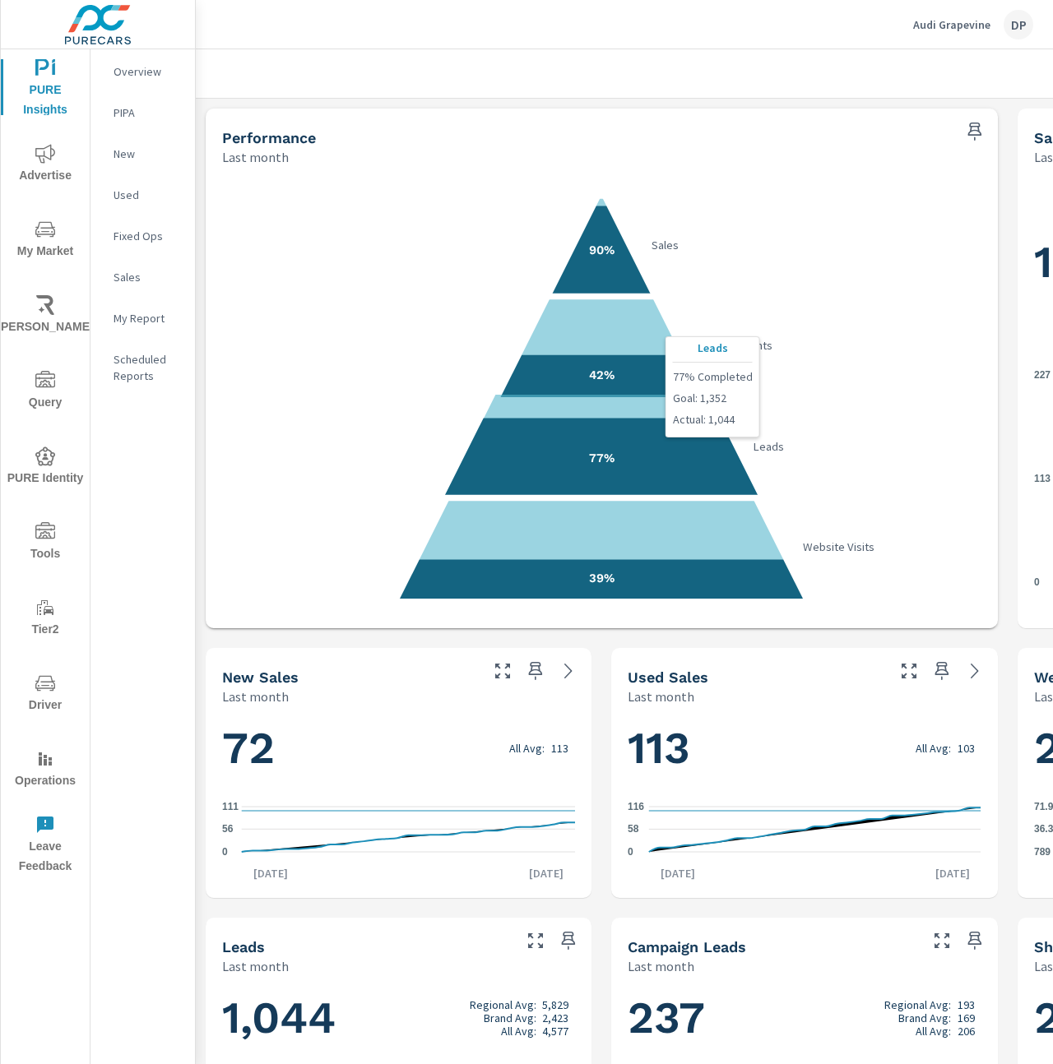
click at [682, 446] on polygon at bounding box center [601, 459] width 317 height 81
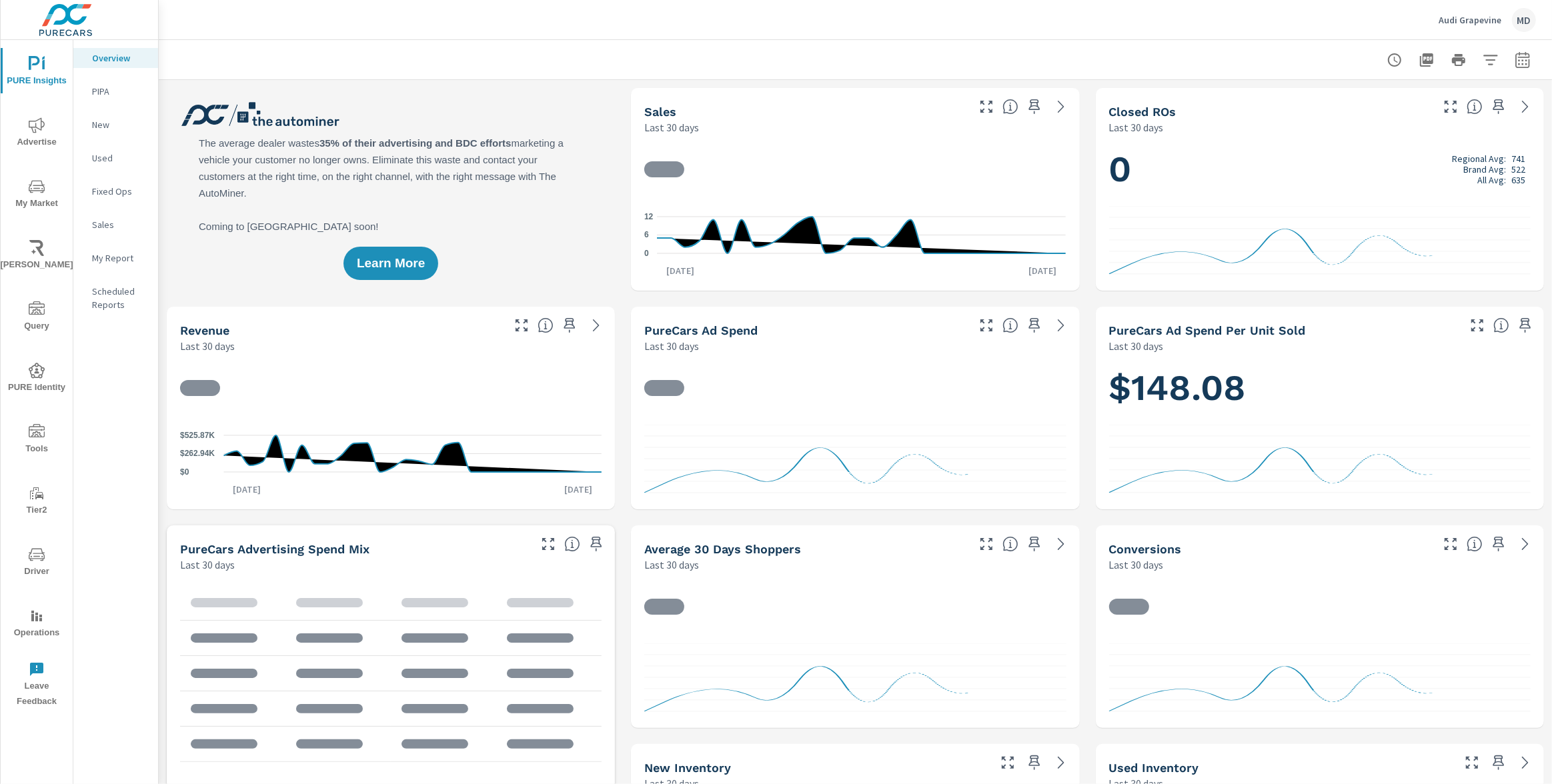
click at [118, 87] on p "PIPA" at bounding box center [120, 91] width 55 height 13
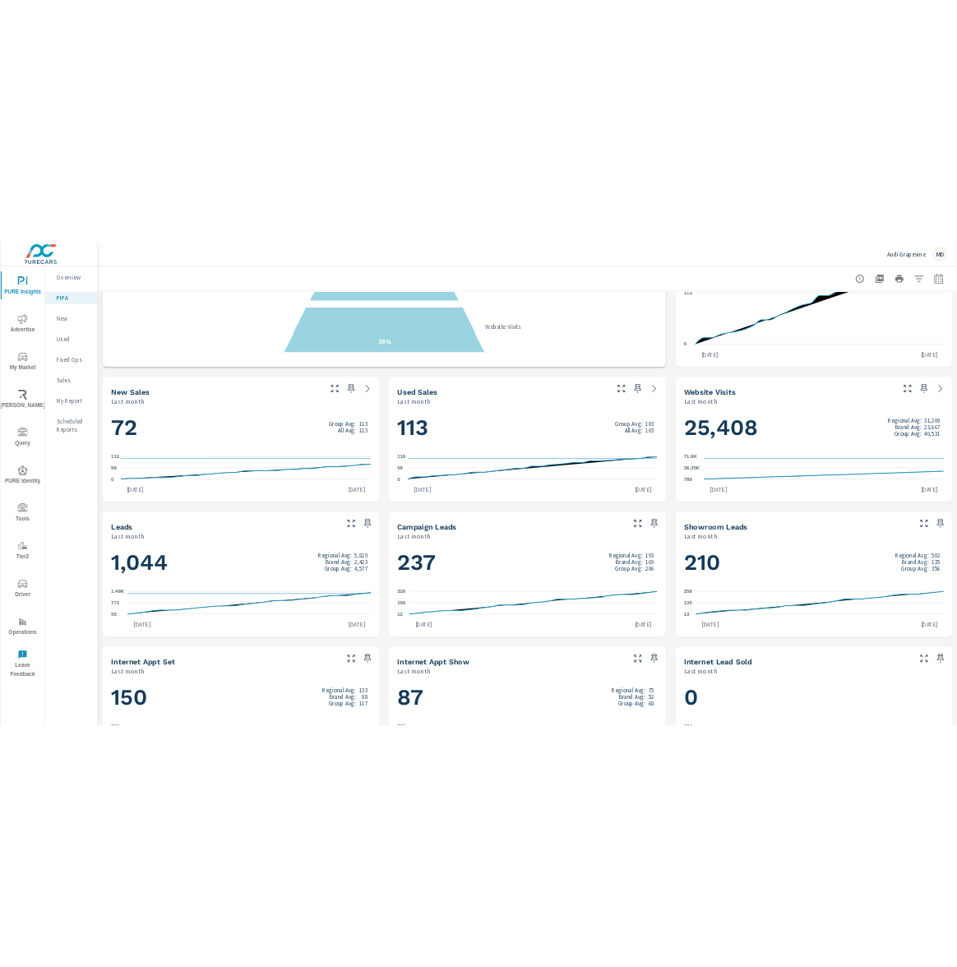
scroll to position [510, 0]
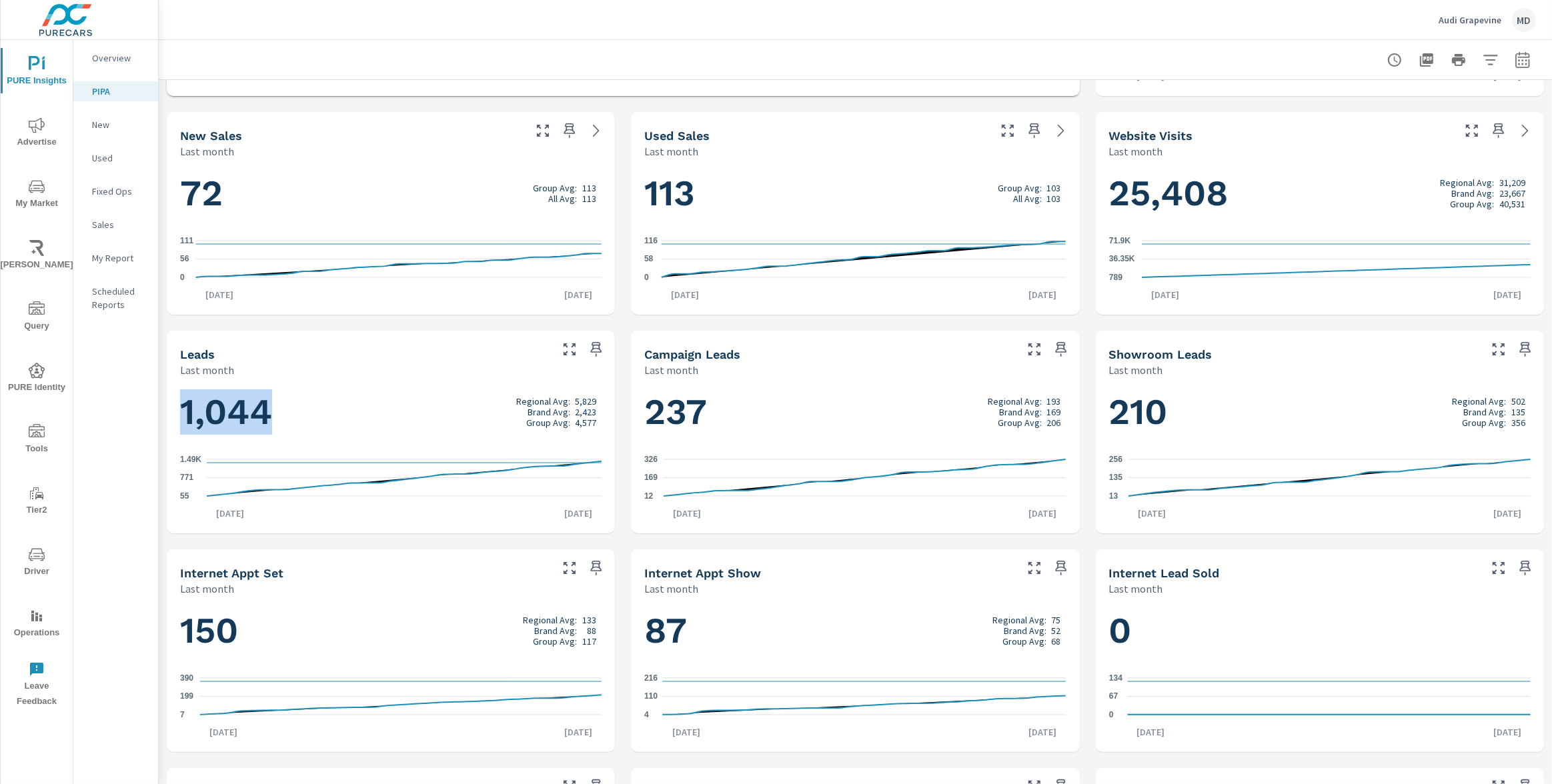
drag, startPoint x: 274, startPoint y: 408, endPoint x: 184, endPoint y: 408, distance: 90.0
click at [184, 408] on h1 "1,044 Regional Avg: 5,829 Brand Avg: 2,423 Group Avg: 4,577" at bounding box center [391, 412] width 422 height 45
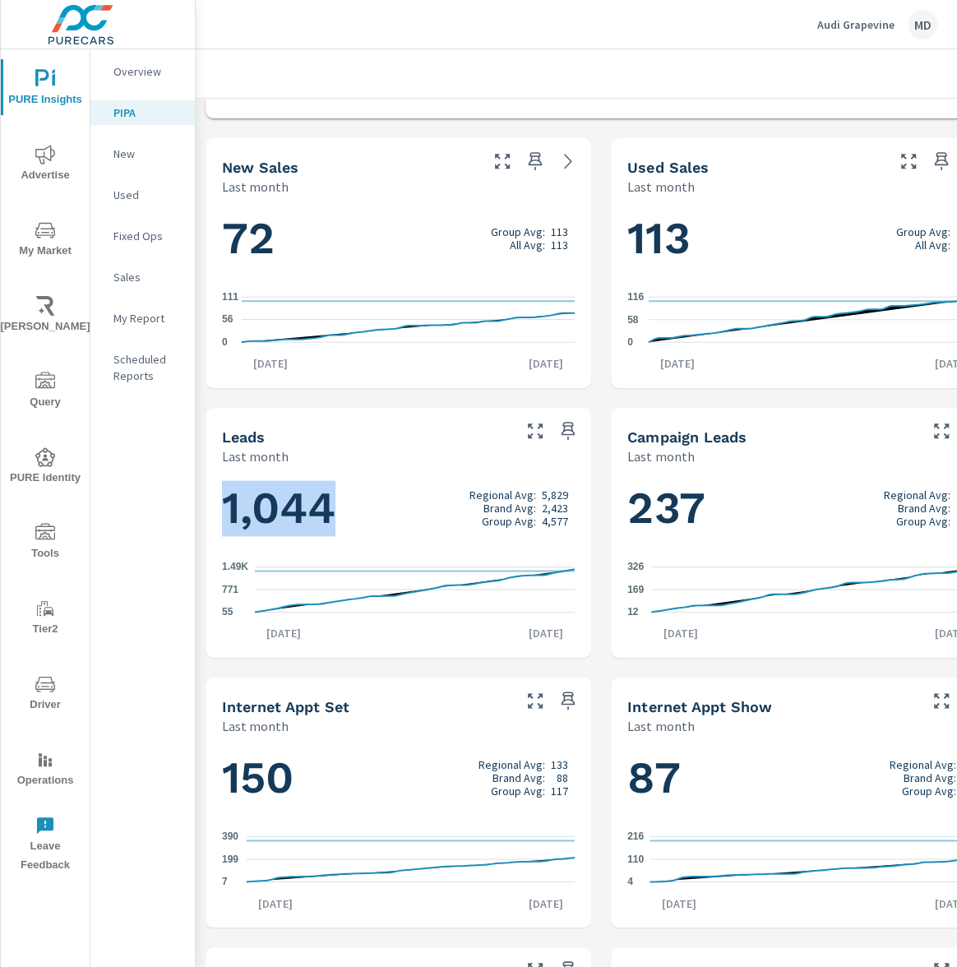
click at [302, 494] on h1 "1,044 Regional Avg: 5,829 Brand Avg: 2,423 Group Avg: 4,577" at bounding box center [398, 508] width 353 height 56
click at [230, 504] on h1 "1,044 Regional Avg: 5,829 Brand Avg: 2,423 Group Avg: 4,577" at bounding box center [398, 508] width 353 height 56
drag, startPoint x: 225, startPoint y: 505, endPoint x: 328, endPoint y: 503, distance: 103.7
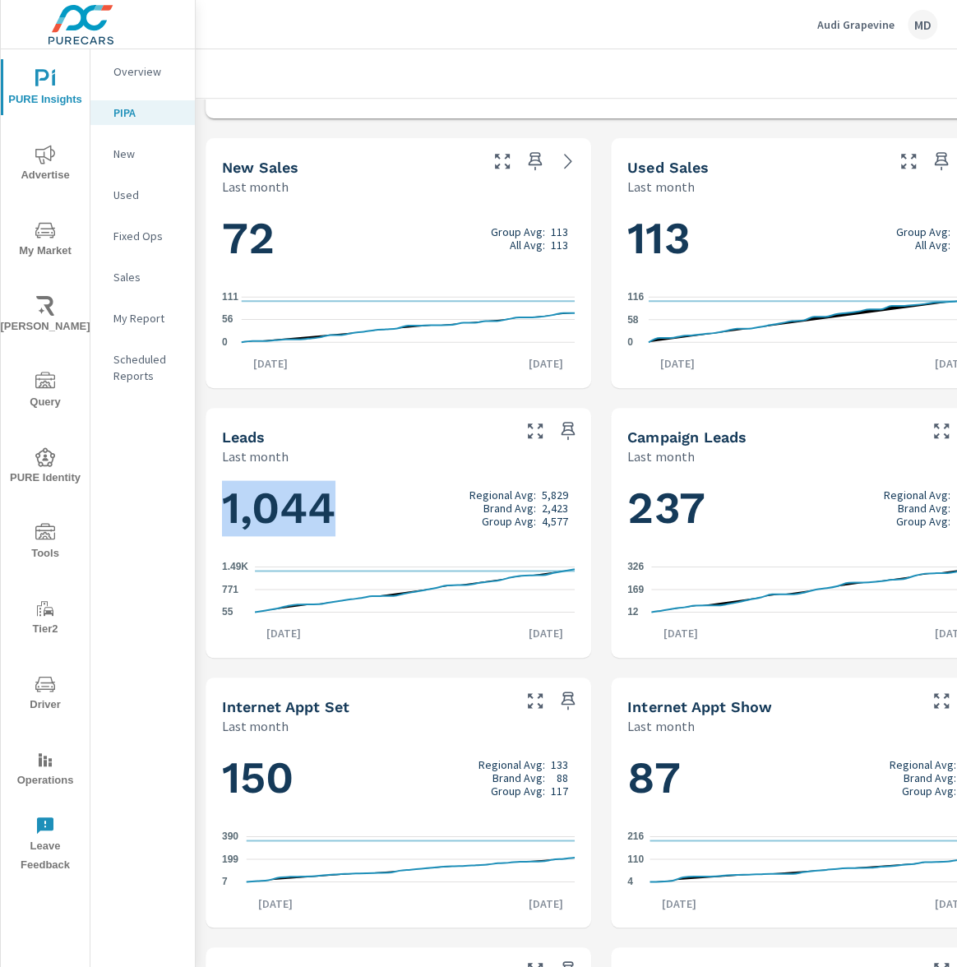
click at [328, 503] on h1 "1,044 Regional Avg: 5,829 Brand Avg: 2,423 Group Avg: 4,577" at bounding box center [398, 508] width 353 height 56
click at [235, 493] on h1 "1,044 Regional Avg: 5,829 Brand Avg: 2,423 Group Avg: 4,577" at bounding box center [398, 508] width 353 height 56
